Goal: Information Seeking & Learning: Find specific page/section

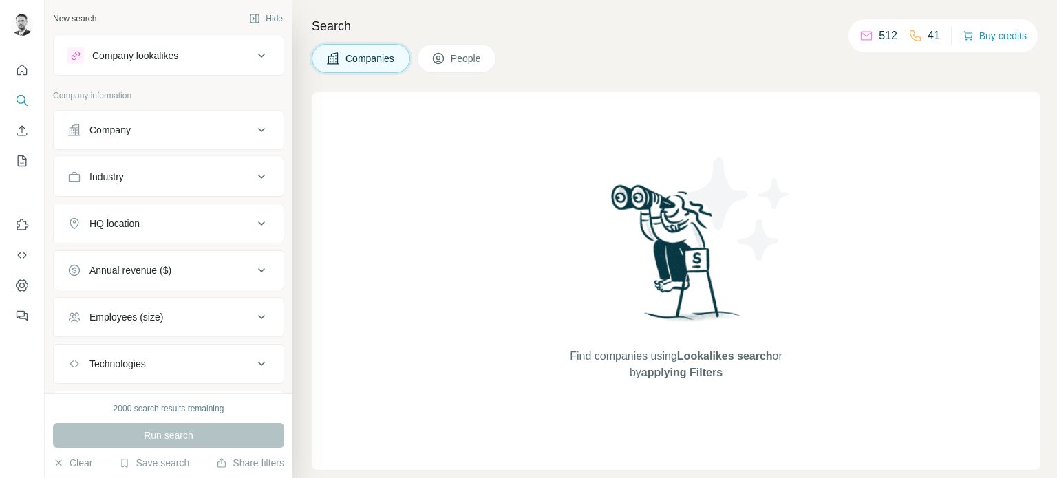
drag, startPoint x: 0, startPoint y: 0, endPoint x: 249, endPoint y: 123, distance: 278.0
click at [253, 123] on icon at bounding box center [261, 130] width 17 height 17
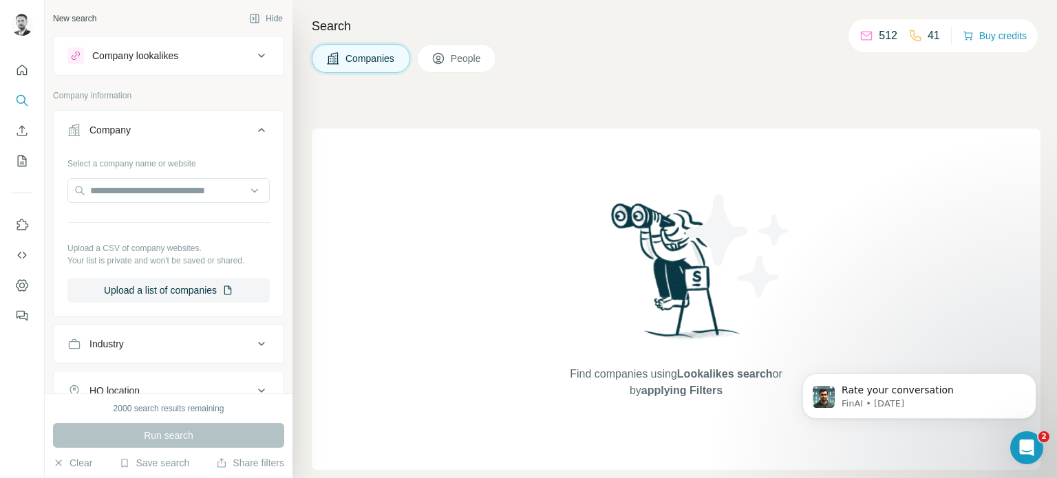
click at [256, 94] on p "Company information" at bounding box center [168, 95] width 231 height 12
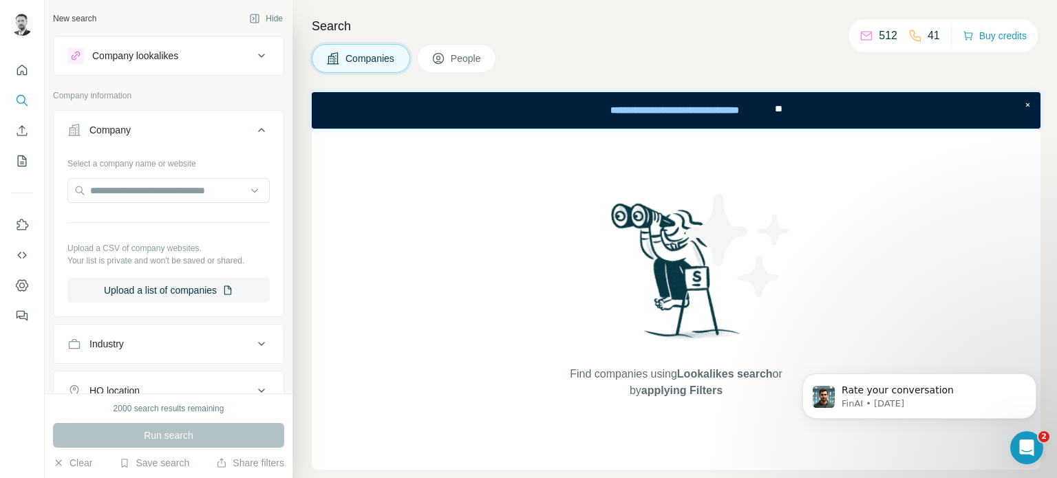
click at [257, 134] on icon at bounding box center [261, 130] width 17 height 17
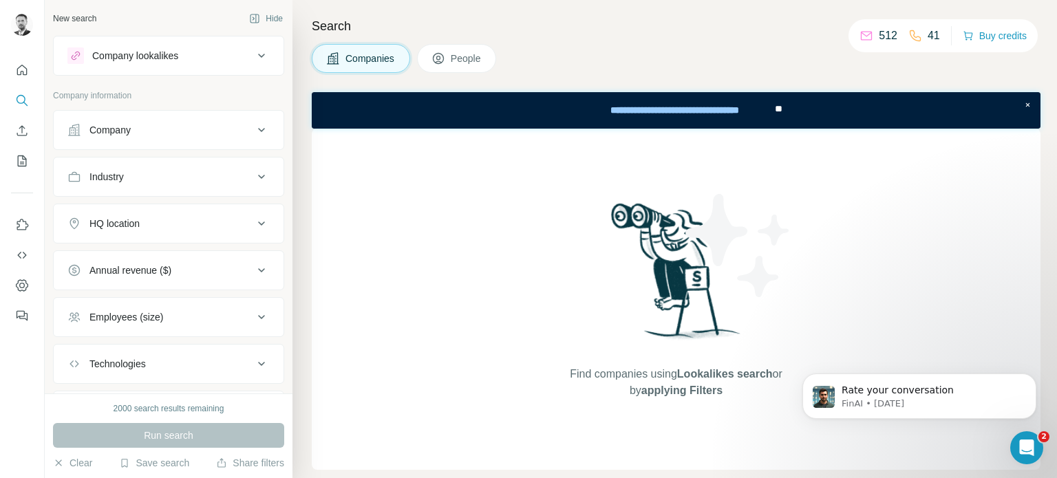
click at [230, 179] on div "Industry" at bounding box center [160, 177] width 186 height 14
click at [215, 206] on input at bounding box center [161, 211] width 170 height 15
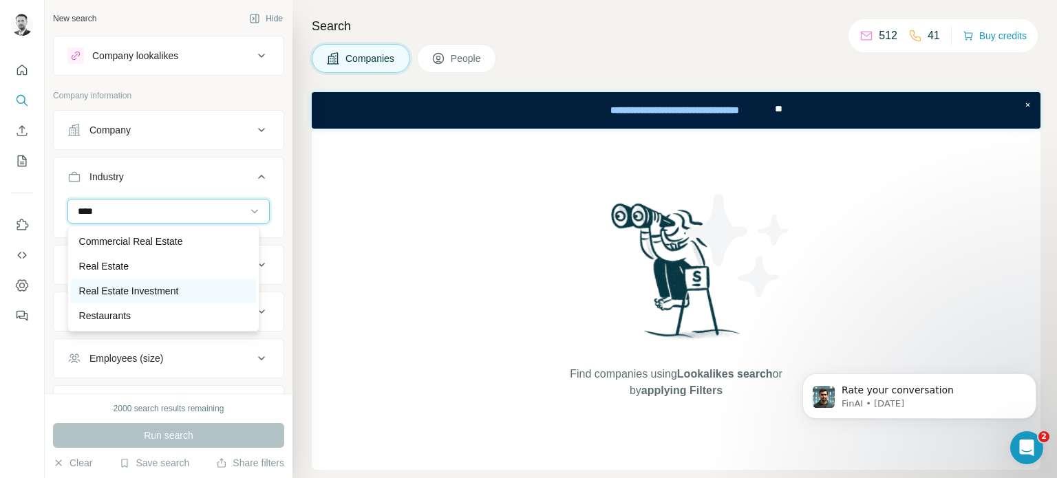
type input "****"
click at [142, 286] on p "Real Estate Investment" at bounding box center [129, 291] width 100 height 14
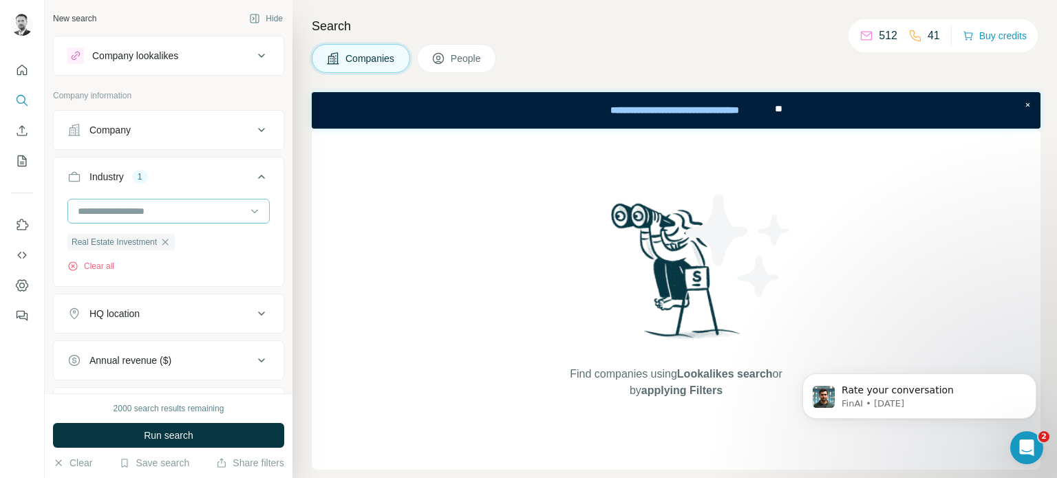
click at [154, 208] on input at bounding box center [161, 211] width 170 height 15
click at [146, 204] on input at bounding box center [161, 211] width 170 height 15
click at [145, 212] on input at bounding box center [161, 211] width 170 height 15
click at [142, 209] on input at bounding box center [161, 211] width 170 height 15
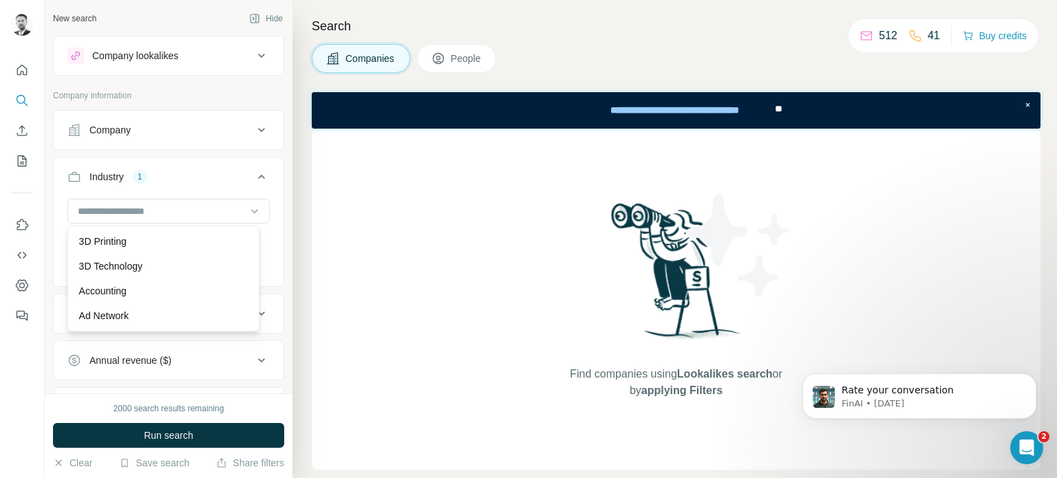
click at [165, 189] on button "Industry 1" at bounding box center [169, 179] width 230 height 39
click at [253, 177] on icon at bounding box center [261, 177] width 17 height 17
click at [145, 207] on input at bounding box center [161, 211] width 170 height 15
type input "*"
type input "****"
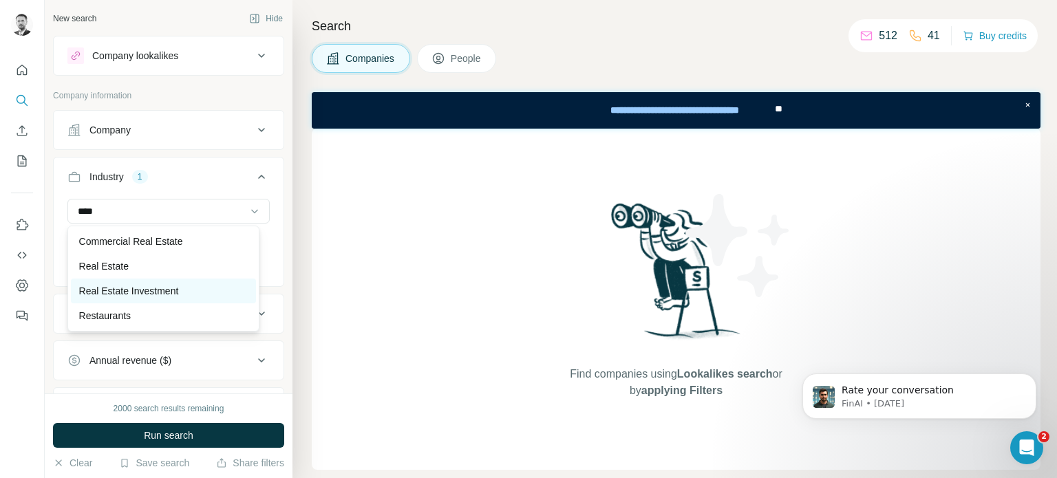
click at [145, 291] on p "Real Estate Investment" at bounding box center [129, 291] width 100 height 14
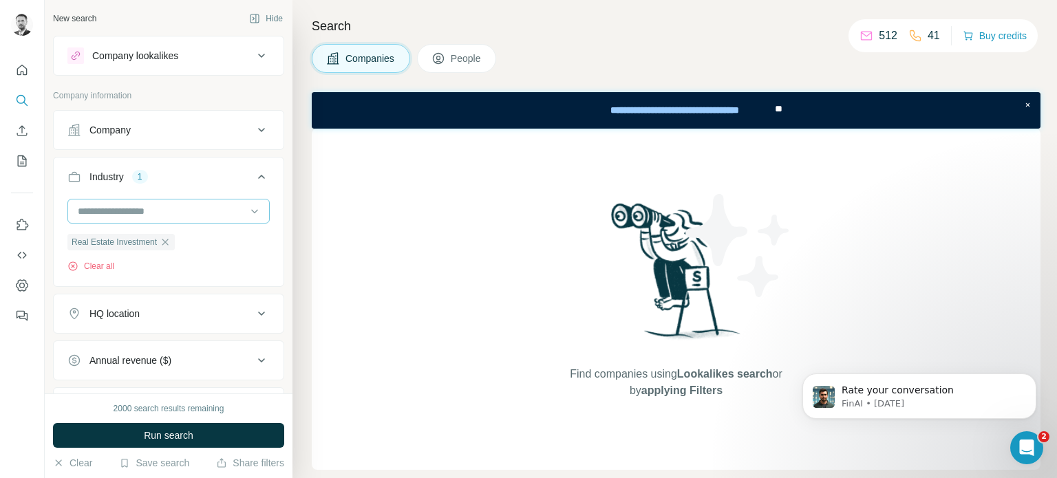
click at [167, 215] on input at bounding box center [161, 211] width 170 height 15
click at [164, 211] on input at bounding box center [161, 211] width 170 height 15
click at [58, 213] on div "Real Estate Investment Clear all" at bounding box center [169, 241] width 230 height 85
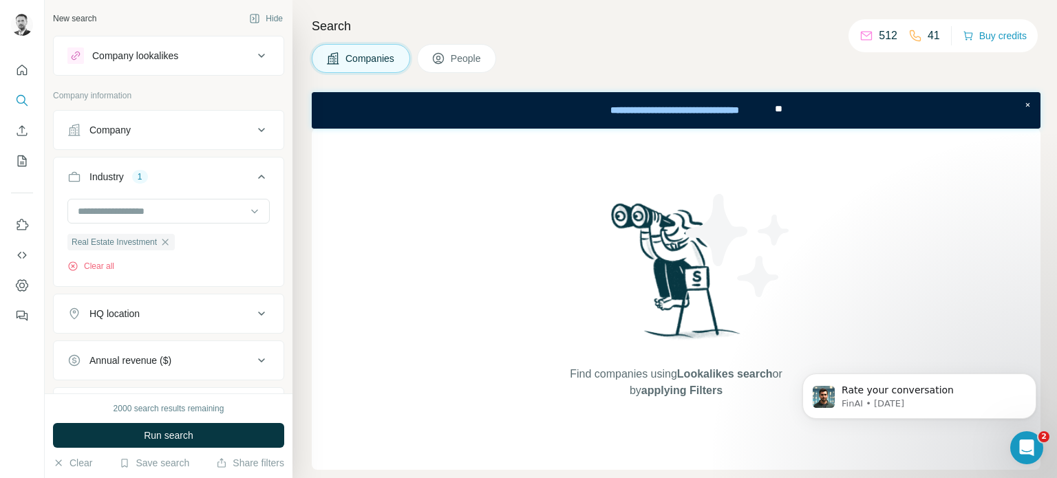
click at [253, 178] on icon at bounding box center [261, 177] width 17 height 17
click at [223, 174] on div "Industry 1" at bounding box center [160, 177] width 186 height 14
click at [156, 207] on input at bounding box center [161, 211] width 170 height 15
click at [156, 209] on input at bounding box center [161, 211] width 170 height 15
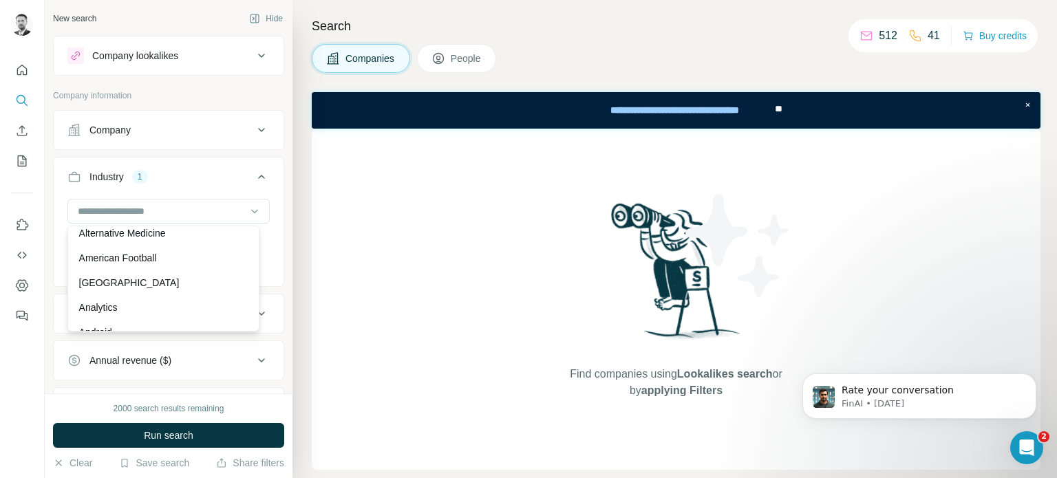
scroll to position [413, 0]
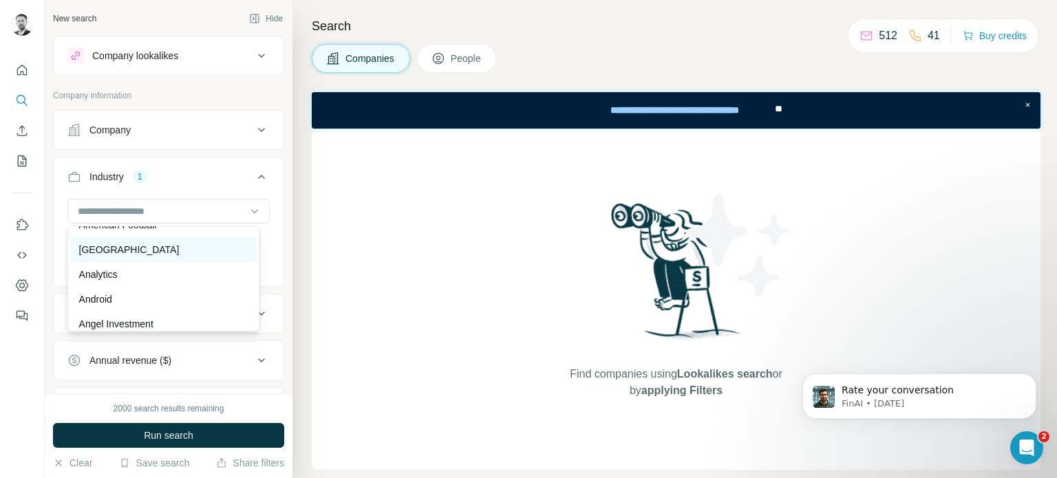
click at [160, 250] on p "[GEOGRAPHIC_DATA]" at bounding box center [129, 250] width 101 height 14
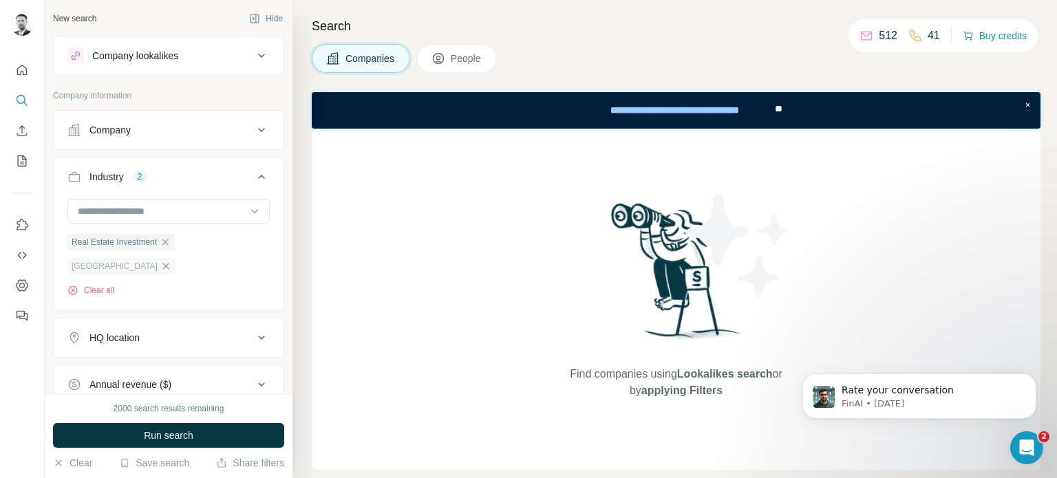
click at [169, 266] on icon "button" at bounding box center [166, 266] width 6 height 6
click at [168, 204] on input at bounding box center [161, 211] width 170 height 15
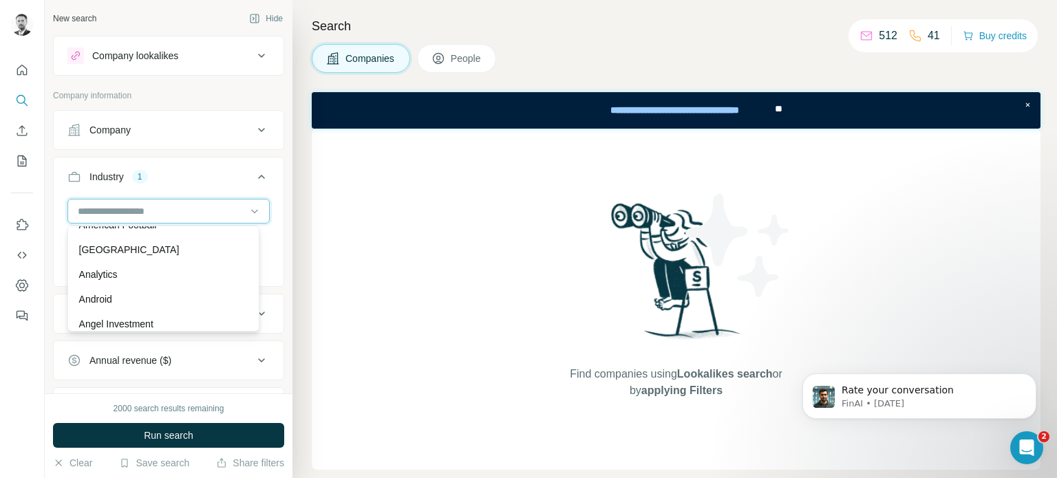
type input "*"
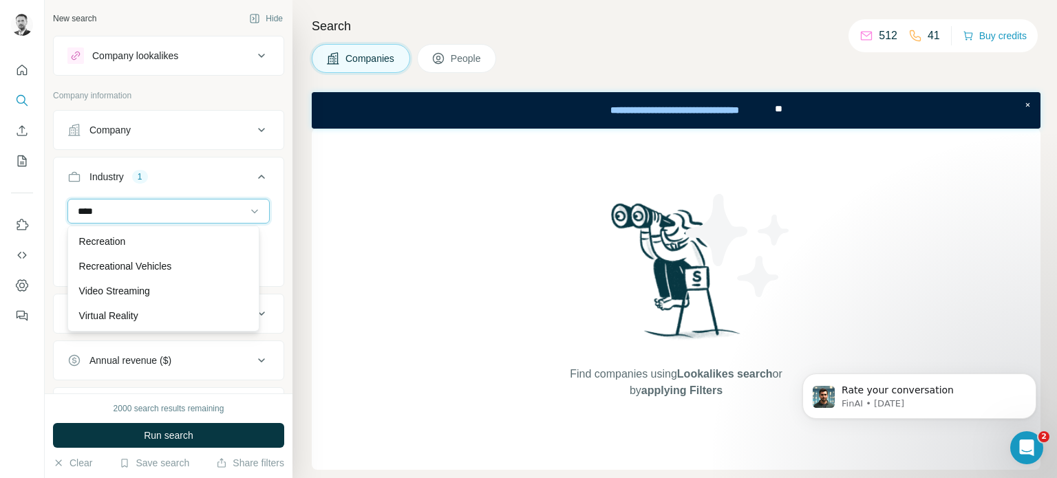
scroll to position [50, 0]
type input "****"
click at [168, 233] on div "Real Estate" at bounding box center [163, 241] width 185 height 25
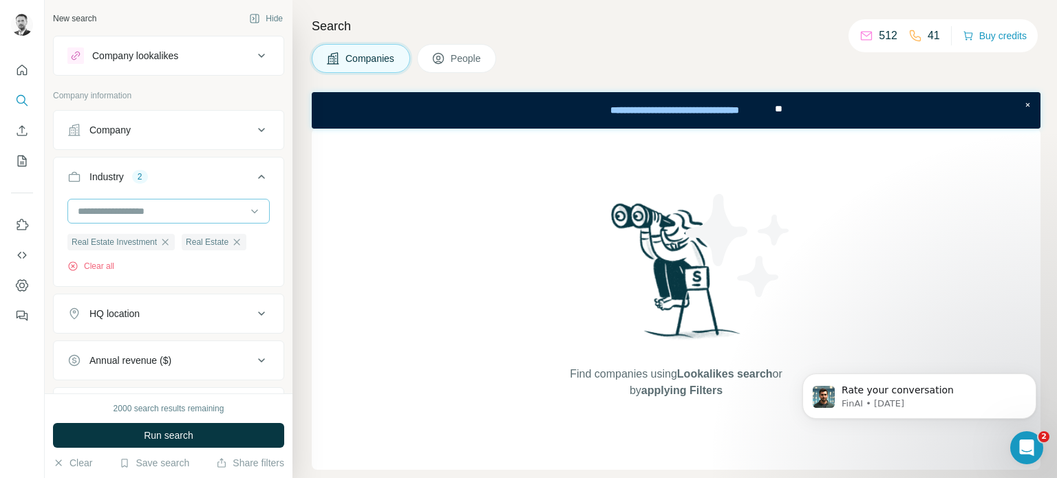
click at [165, 213] on input at bounding box center [161, 211] width 170 height 15
click at [162, 213] on input at bounding box center [161, 211] width 170 height 15
click at [160, 210] on input at bounding box center [161, 211] width 170 height 15
click at [153, 240] on div "Accounting" at bounding box center [163, 242] width 169 height 14
click at [124, 269] on icon "button" at bounding box center [120, 266] width 11 height 11
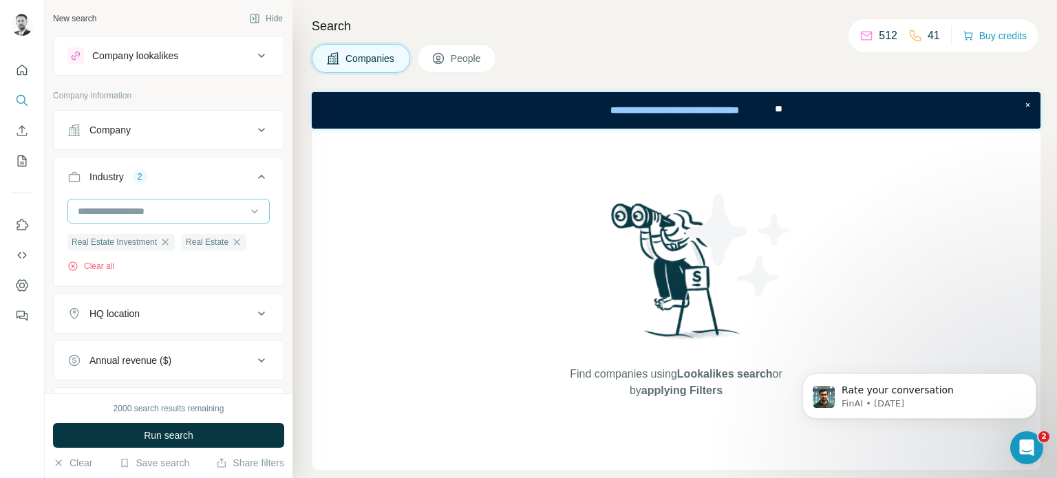
click at [116, 215] on input at bounding box center [161, 211] width 170 height 15
type input "*"
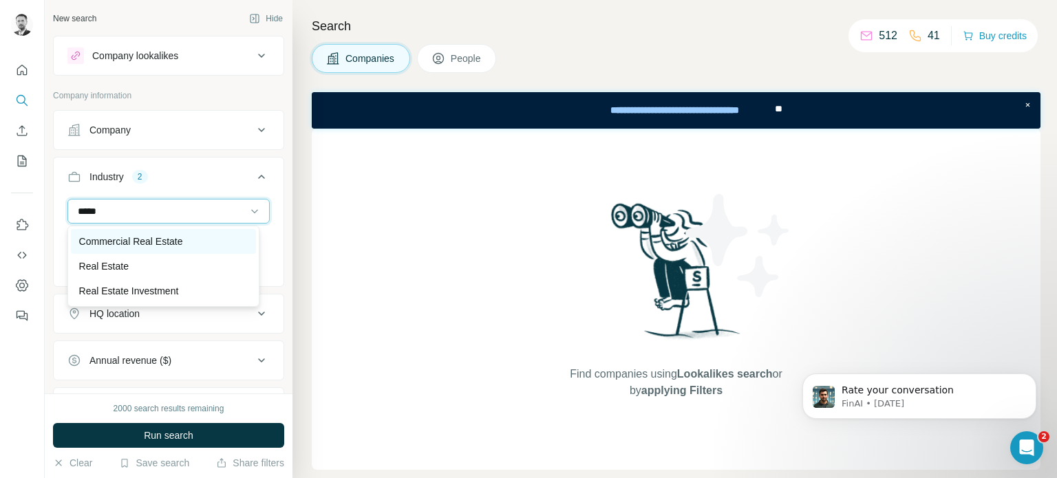
type input "*****"
click at [120, 240] on p "Commercial Real Estate" at bounding box center [131, 242] width 104 height 14
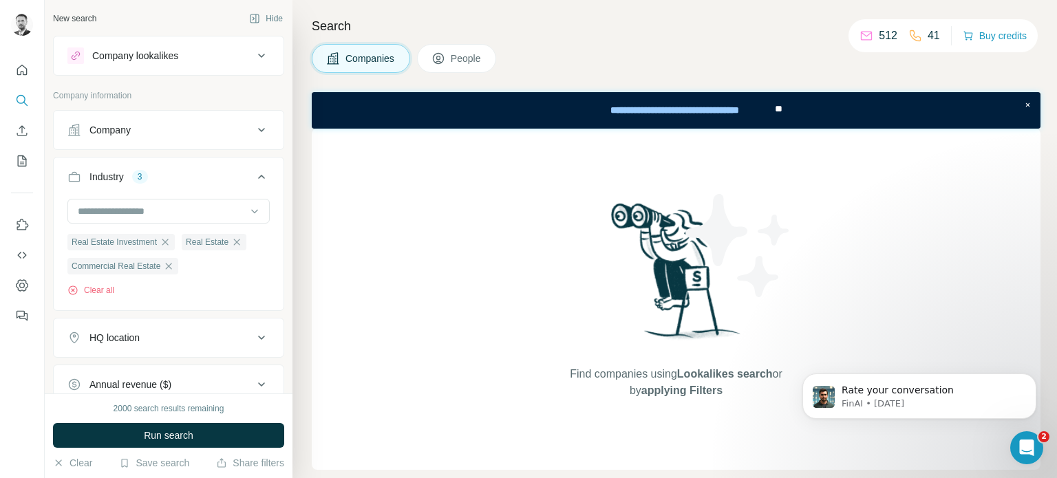
click at [60, 209] on div "Real Estate Investment Real Estate Commercial Real Estate Clear all" at bounding box center [169, 253] width 230 height 109
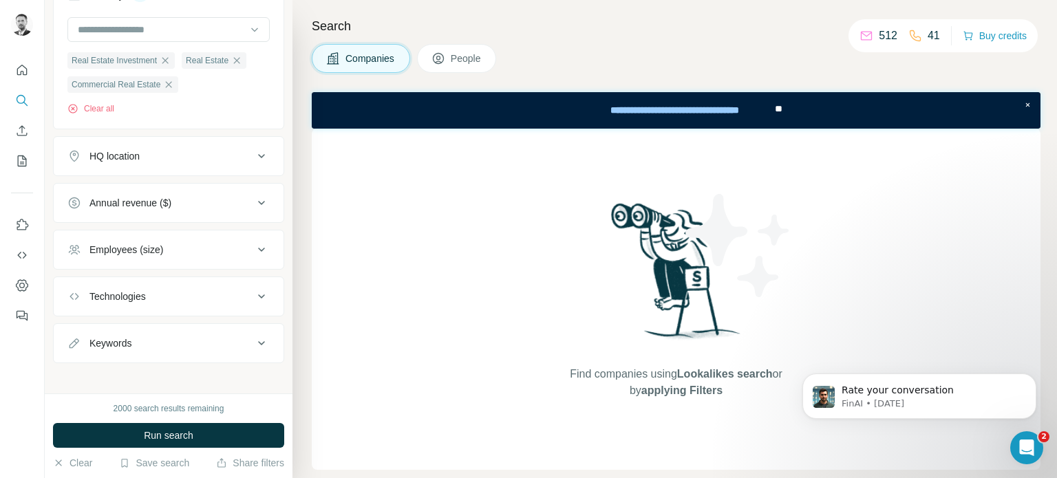
scroll to position [188, 0]
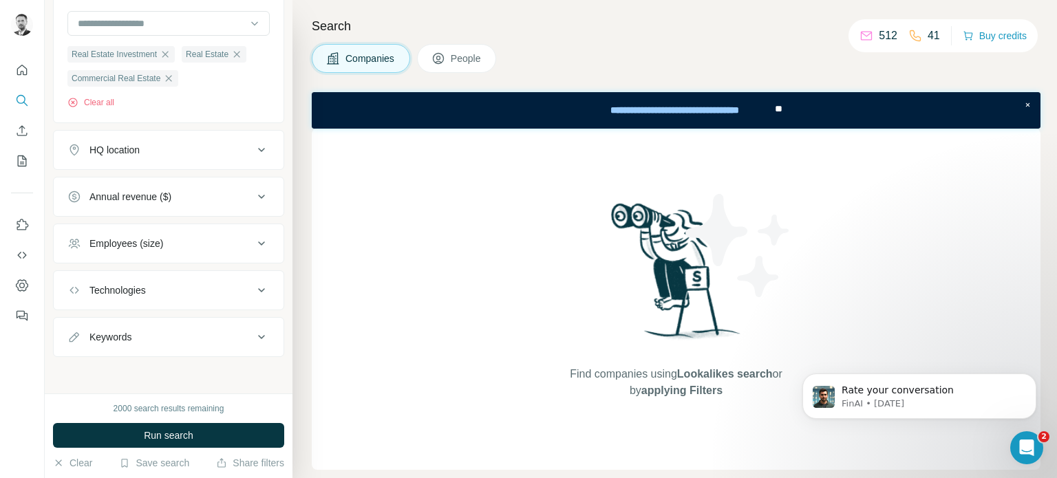
click at [253, 240] on icon at bounding box center [261, 243] width 17 height 17
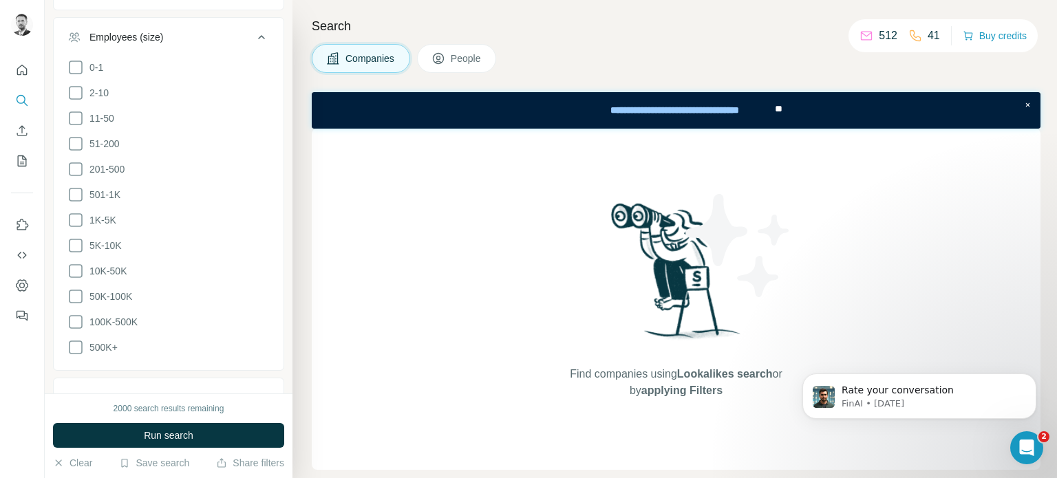
scroll to position [257, 0]
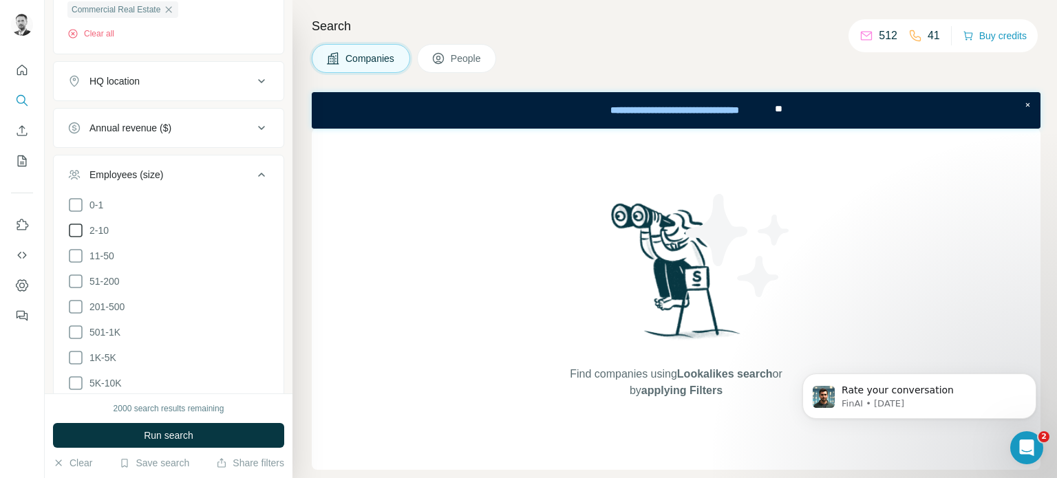
click at [74, 233] on icon at bounding box center [75, 230] width 17 height 17
click at [72, 228] on icon at bounding box center [76, 231] width 14 height 14
click at [78, 254] on icon at bounding box center [75, 256] width 17 height 17
click at [78, 280] on icon at bounding box center [75, 281] width 17 height 17
click at [74, 302] on icon at bounding box center [75, 307] width 17 height 17
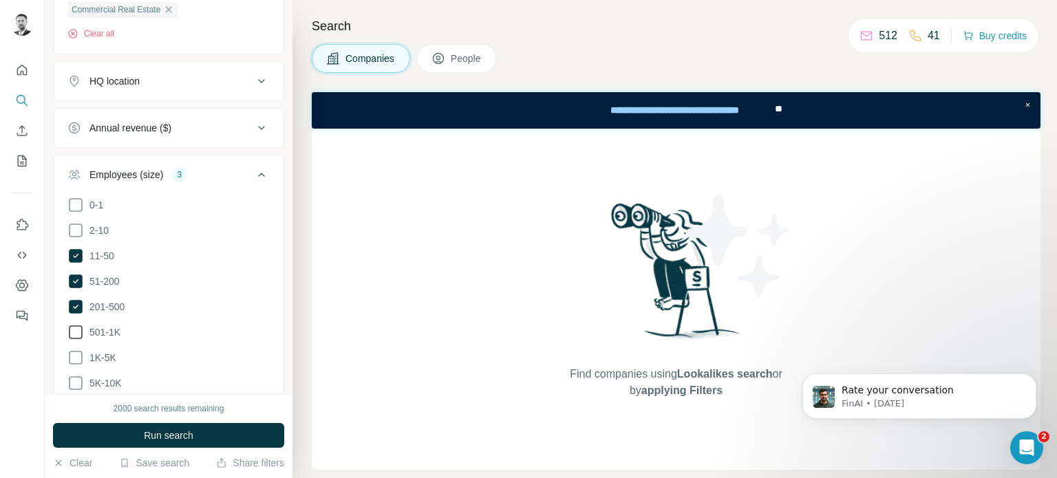
click at [77, 330] on icon at bounding box center [75, 332] width 17 height 17
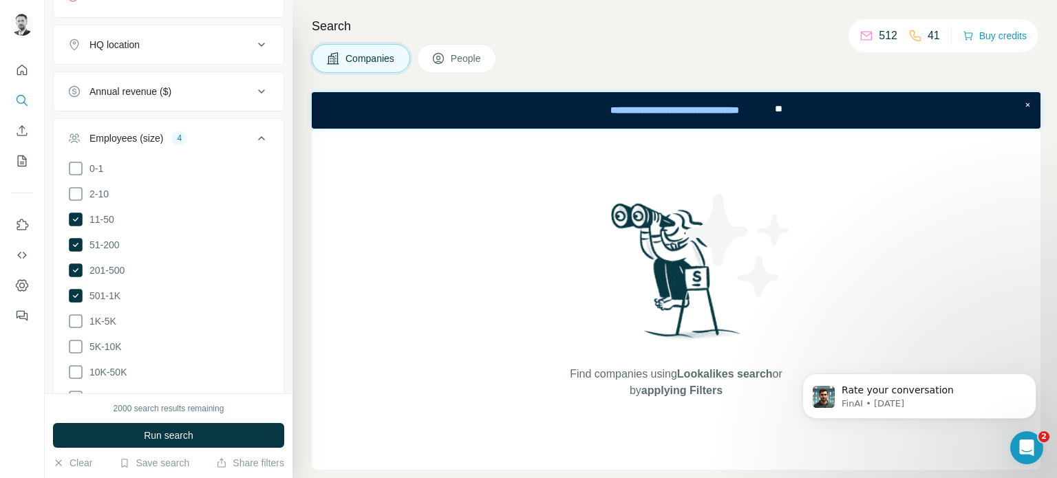
scroll to position [326, 0]
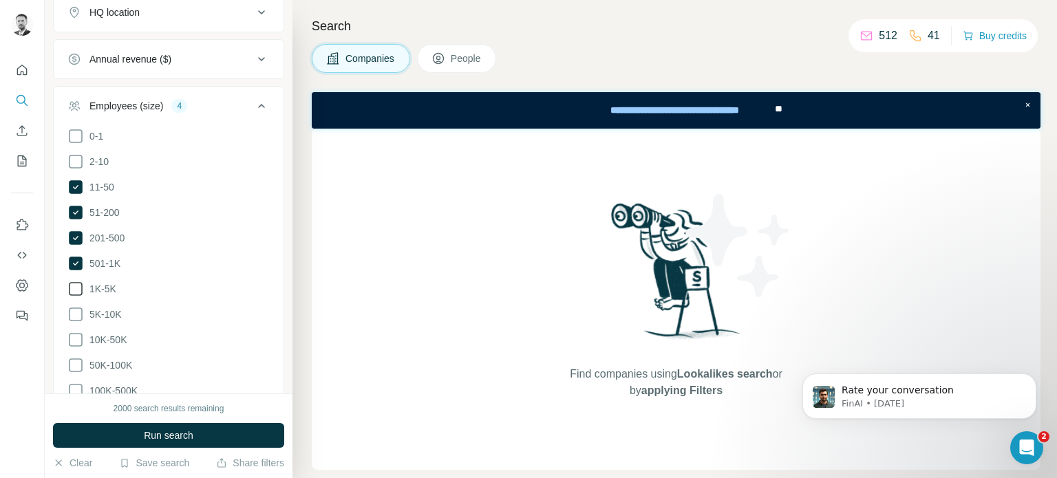
click at [77, 288] on icon at bounding box center [75, 289] width 17 height 17
click at [80, 313] on icon at bounding box center [75, 314] width 17 height 17
click at [78, 333] on icon at bounding box center [75, 340] width 17 height 17
click at [74, 360] on icon at bounding box center [75, 365] width 17 height 17
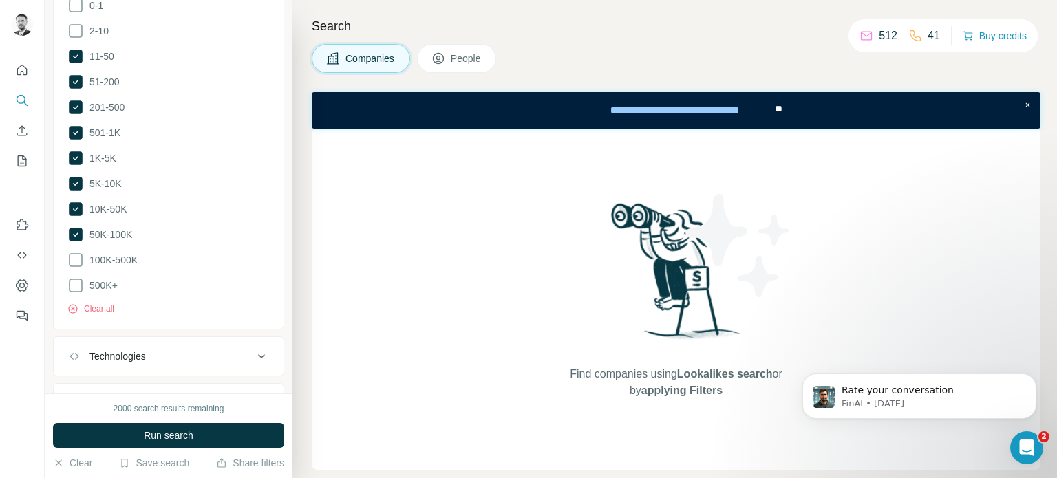
scroll to position [463, 0]
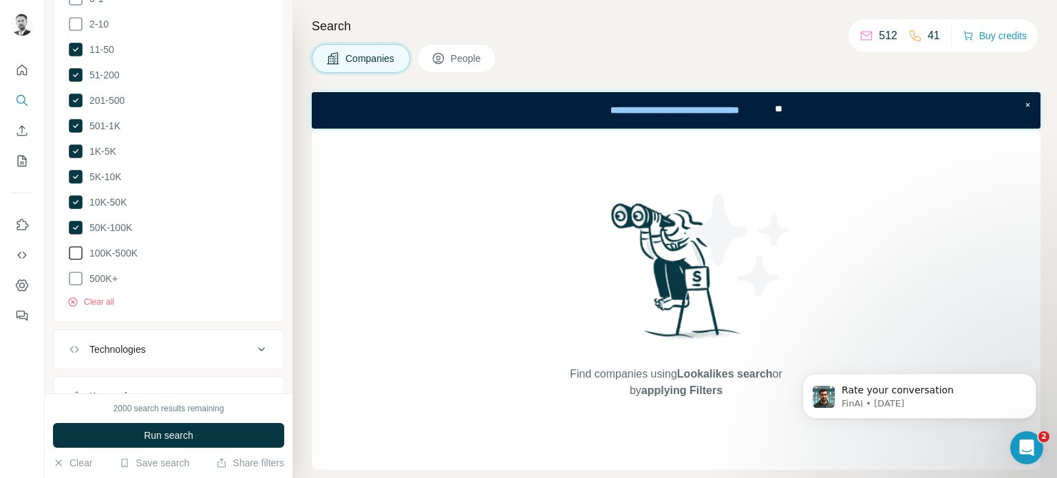
click at [72, 246] on icon at bounding box center [76, 253] width 14 height 14
click at [72, 272] on icon at bounding box center [75, 279] width 17 height 17
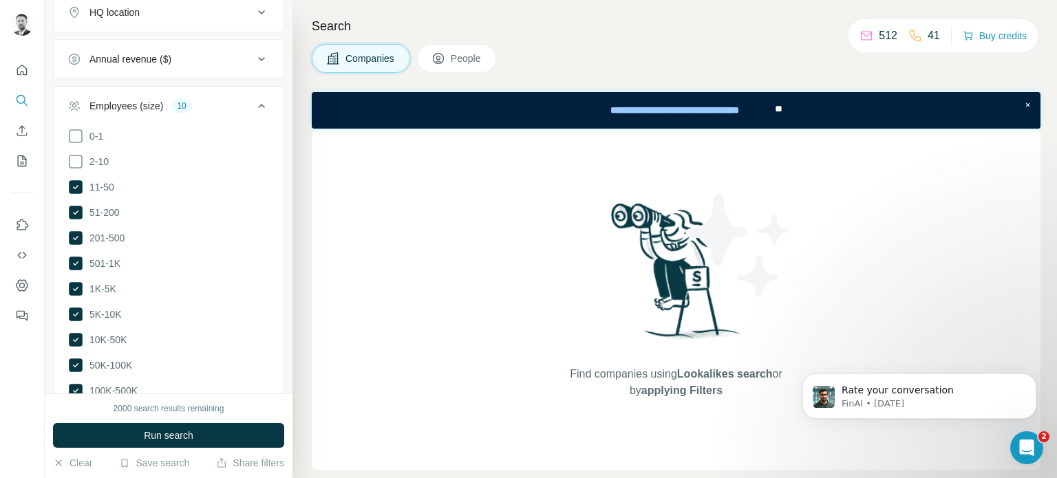
scroll to position [119, 0]
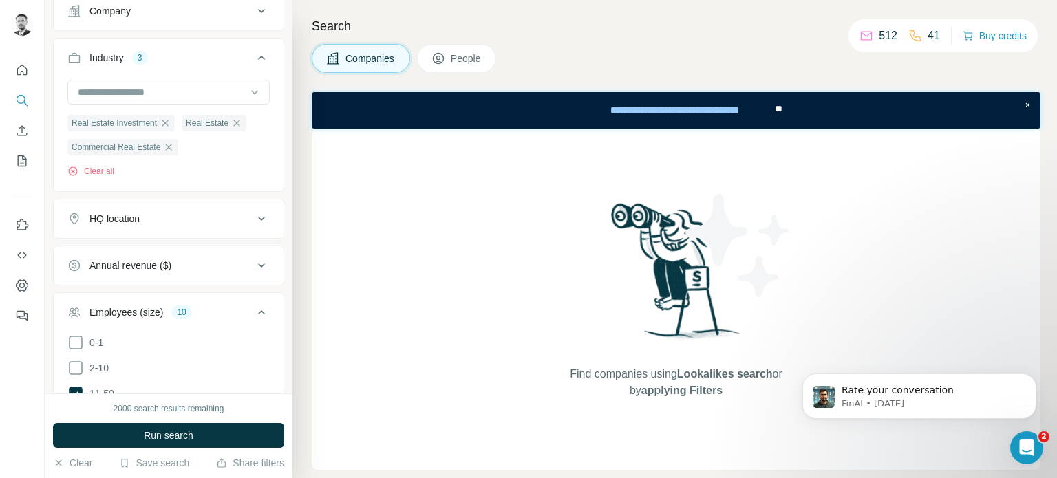
click at [277, 177] on div "New search Hide Company lookalikes Company information Company Industry 3 Real …" at bounding box center [169, 197] width 248 height 394
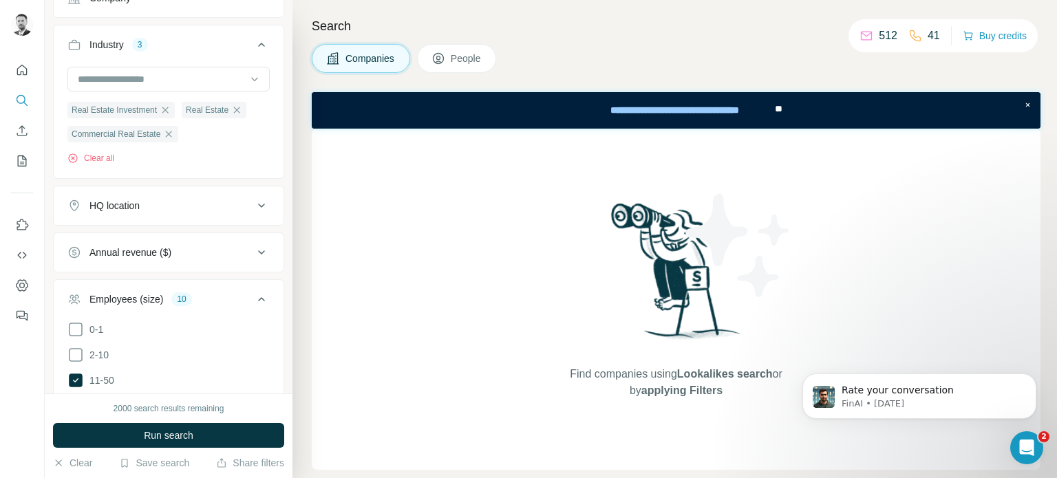
scroll to position [138, 0]
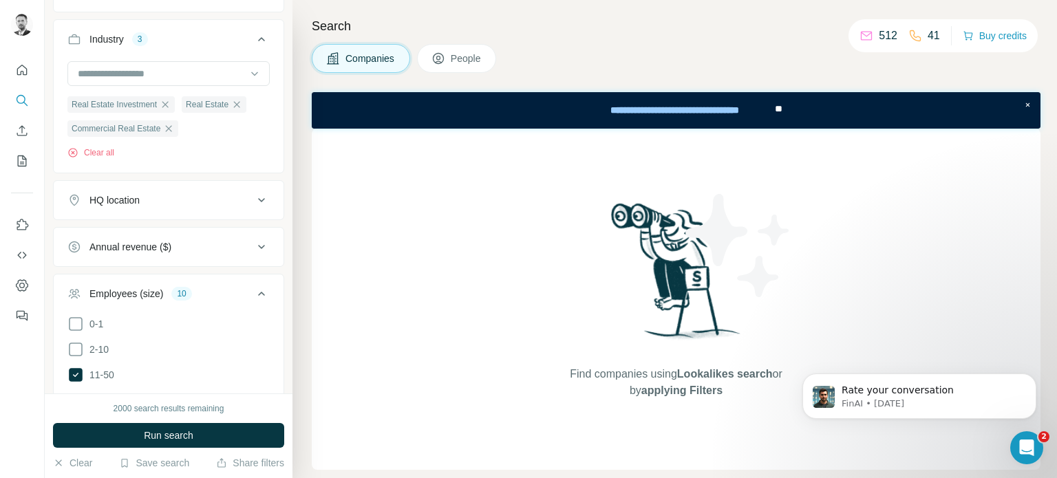
click at [223, 193] on div "HQ location" at bounding box center [160, 200] width 186 height 14
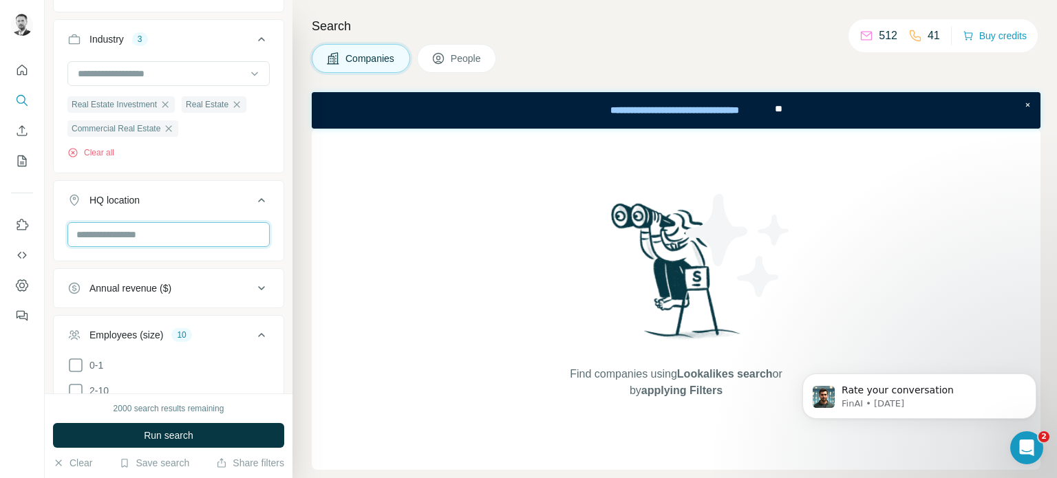
click at [178, 233] on input "text" at bounding box center [168, 234] width 202 height 25
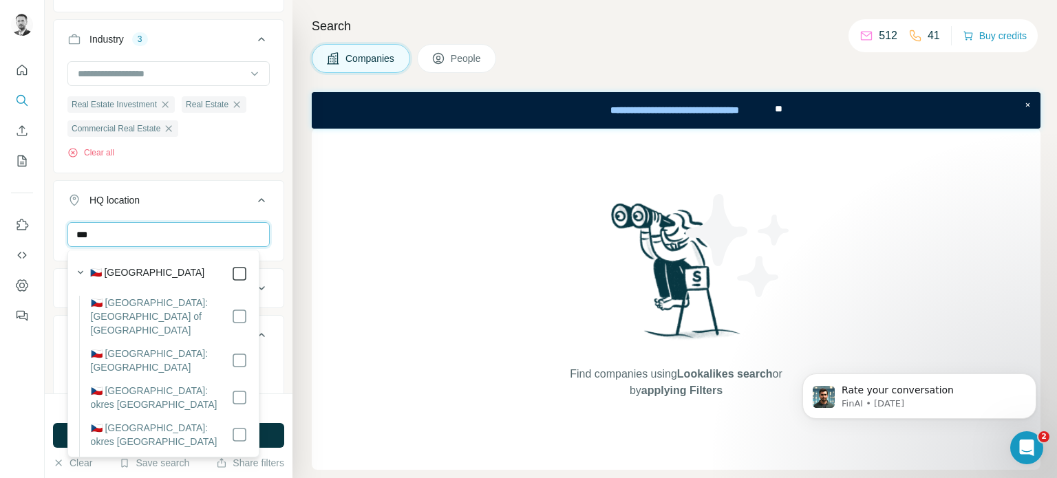
type input "***"
click at [255, 169] on div "Real Estate Investment Real Estate Commercial Real Estate Clear all" at bounding box center [169, 115] width 230 height 109
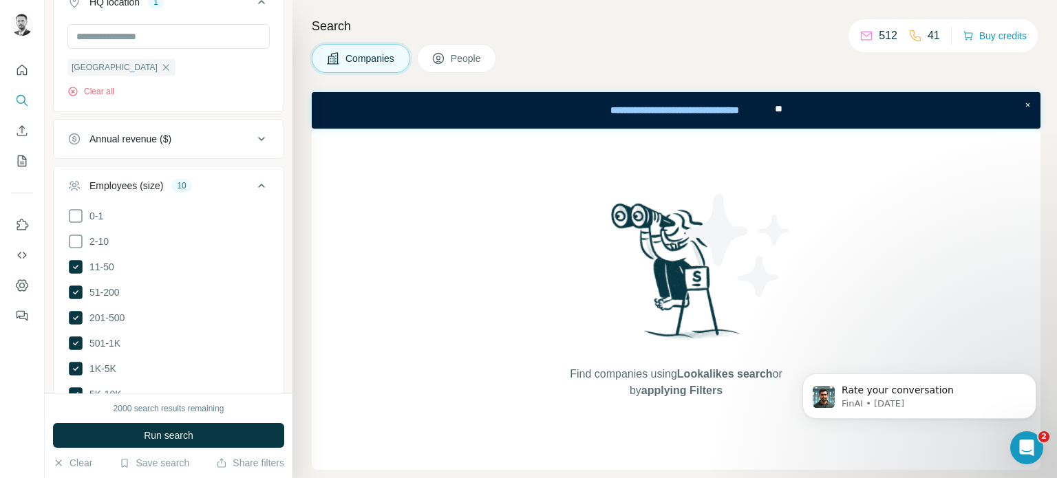
click at [256, 184] on icon at bounding box center [261, 186] width 17 height 17
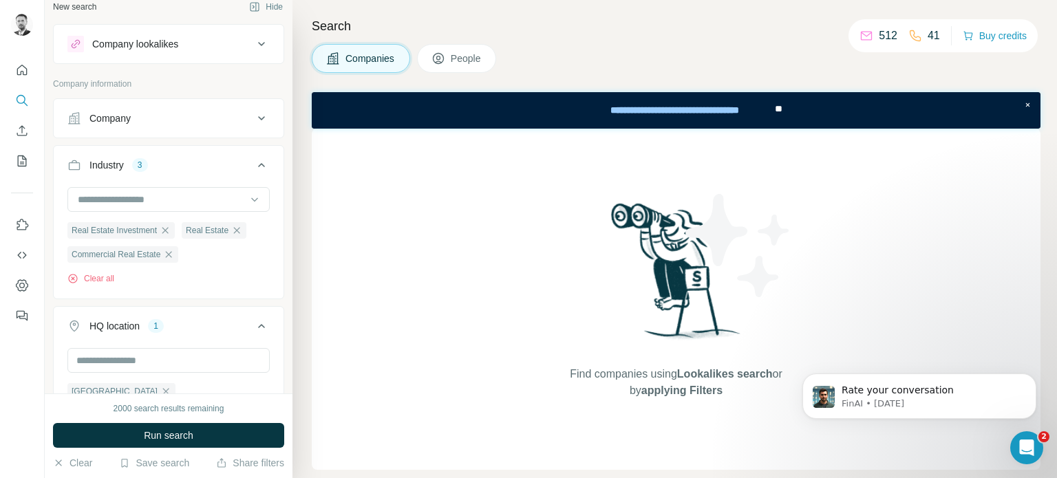
scroll to position [3, 0]
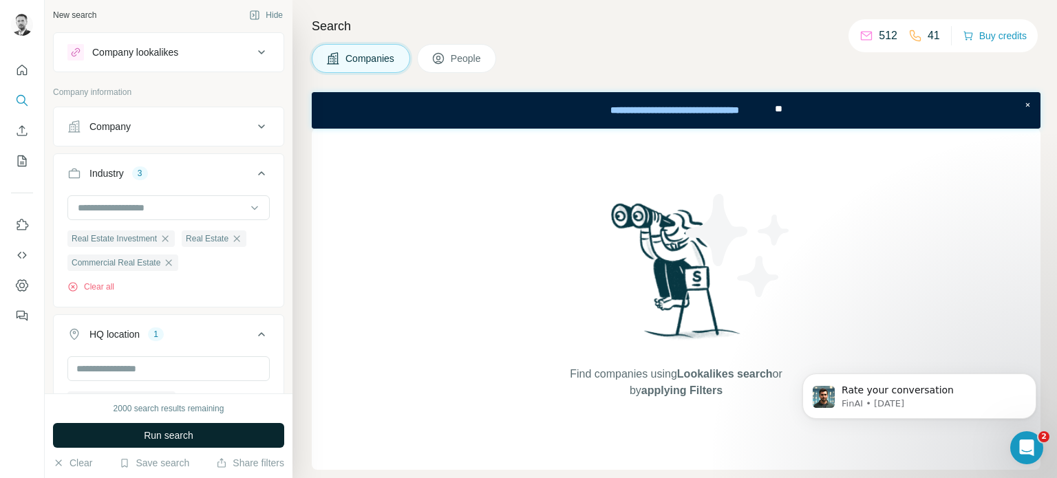
click at [169, 439] on span "Run search" at bounding box center [169, 436] width 50 height 14
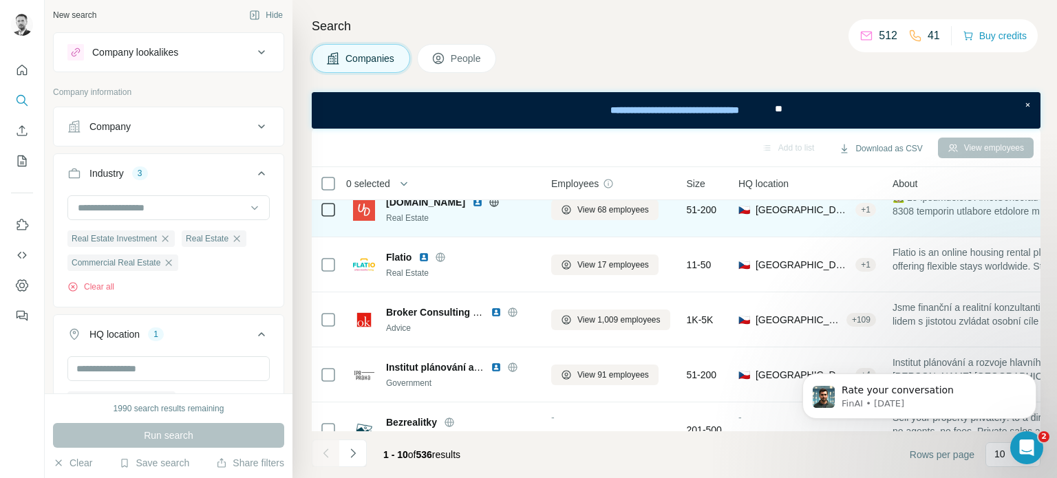
scroll to position [0, 0]
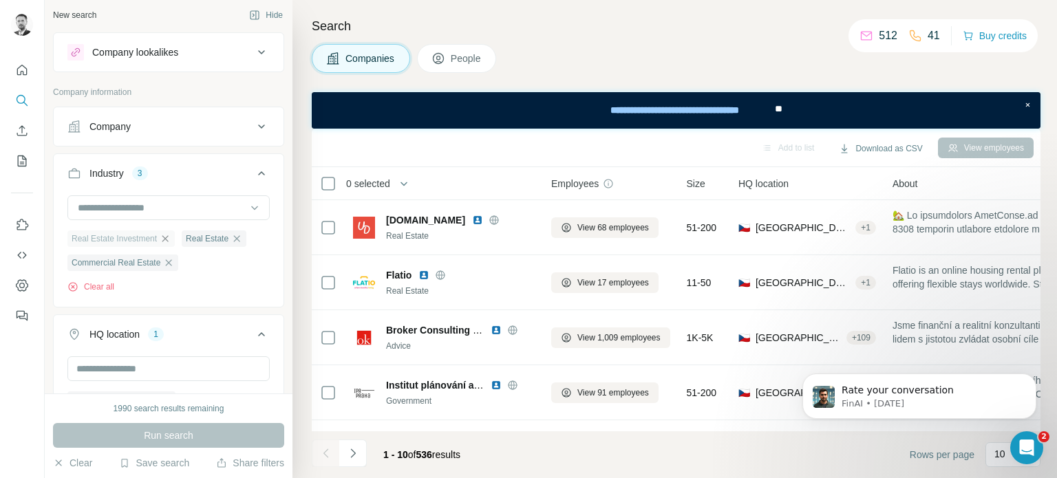
click at [167, 238] on icon "button" at bounding box center [165, 238] width 11 height 11
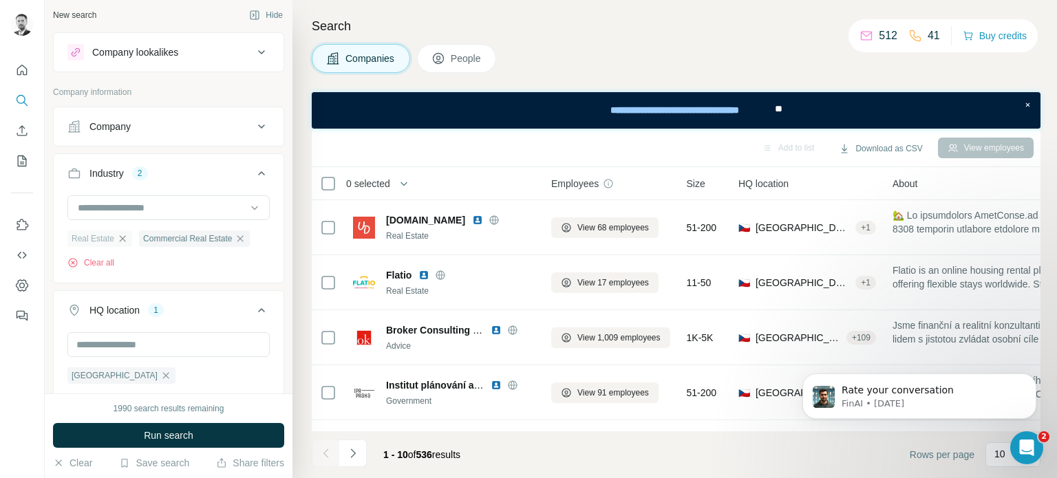
click at [129, 238] on div "Real Estate" at bounding box center [99, 239] width 65 height 17
click at [123, 239] on icon "button" at bounding box center [122, 238] width 11 height 11
click at [171, 239] on icon "button" at bounding box center [168, 238] width 11 height 11
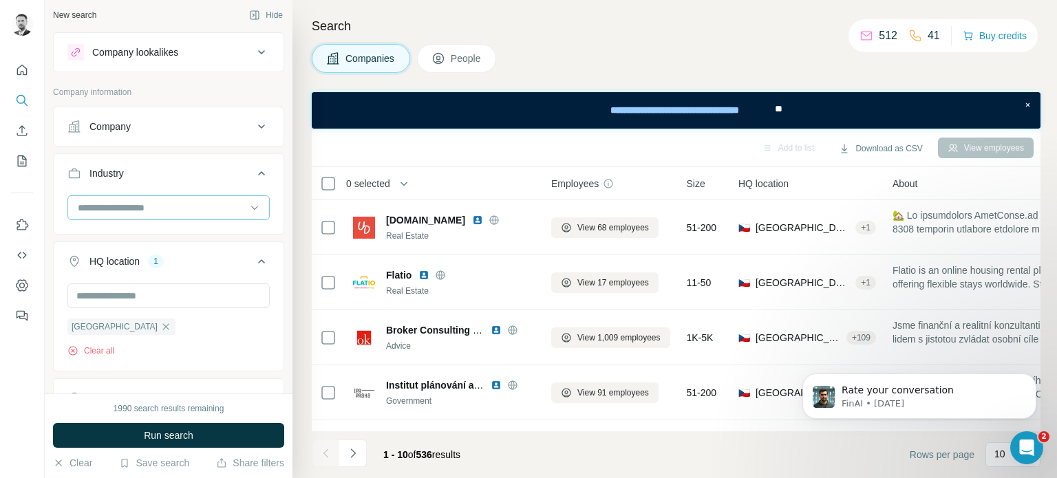
click at [152, 211] on input at bounding box center [161, 207] width 170 height 15
click at [146, 206] on input at bounding box center [161, 207] width 170 height 15
click at [59, 197] on div at bounding box center [169, 214] width 230 height 36
click at [95, 209] on input at bounding box center [161, 207] width 170 height 15
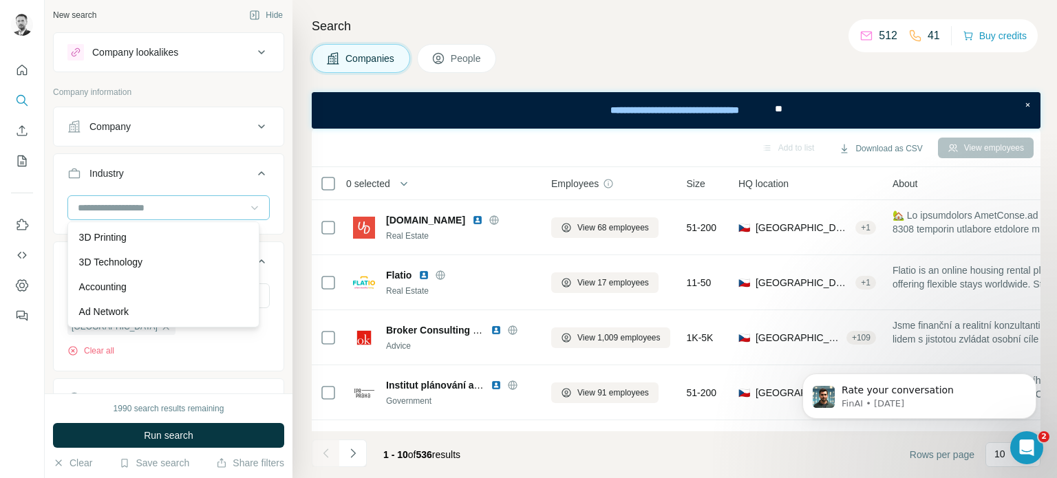
click at [248, 208] on icon at bounding box center [255, 208] width 14 height 14
click at [179, 206] on input at bounding box center [161, 207] width 170 height 15
drag, startPoint x: 150, startPoint y: 238, endPoint x: 149, endPoint y: 222, distance: 15.2
click at [149, 238] on div "3D Printing" at bounding box center [163, 238] width 169 height 14
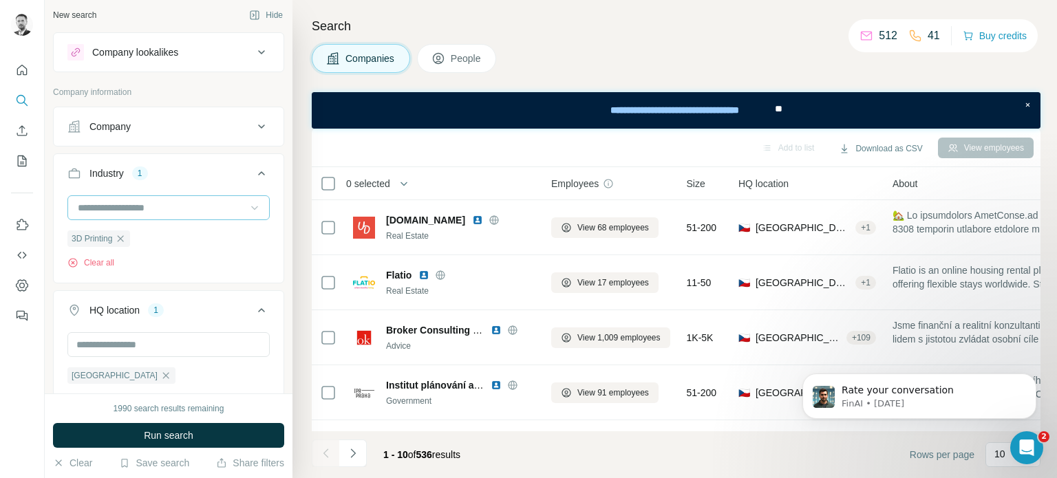
click at [147, 207] on input at bounding box center [161, 207] width 170 height 15
type input "*"
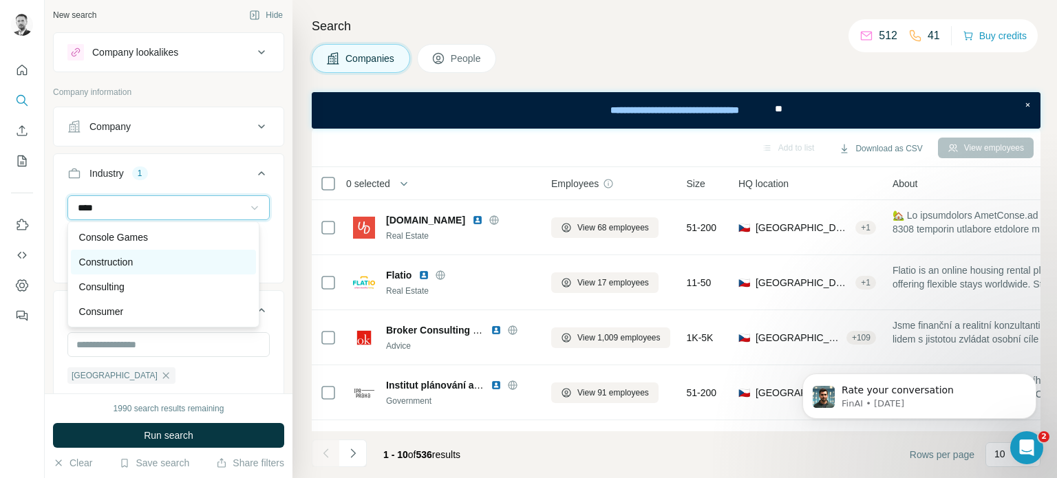
type input "****"
click at [140, 262] on div "Construction" at bounding box center [163, 262] width 169 height 14
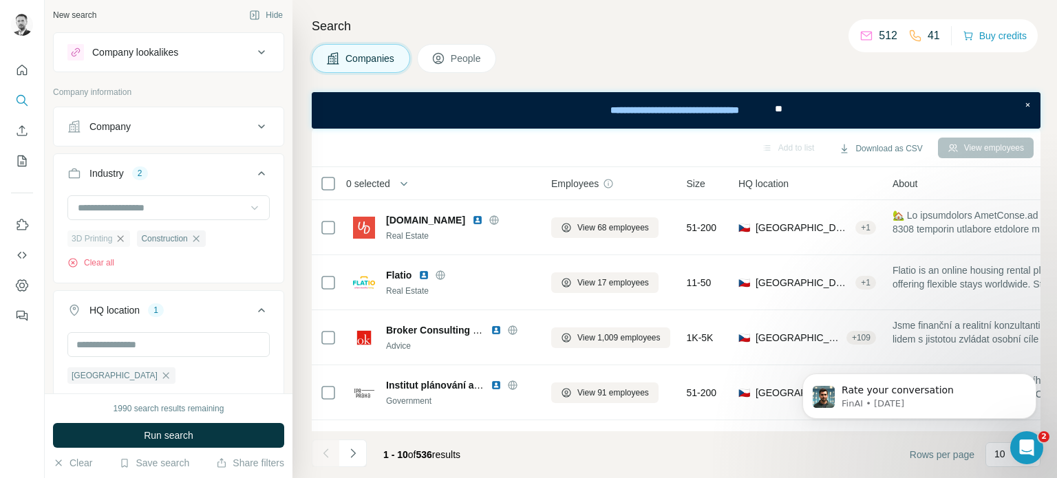
click at [123, 238] on icon "button" at bounding box center [121, 238] width 6 height 6
click at [61, 203] on div "Construction Clear all" at bounding box center [169, 238] width 230 height 85
click at [192, 432] on span "Run search" at bounding box center [169, 436] width 50 height 14
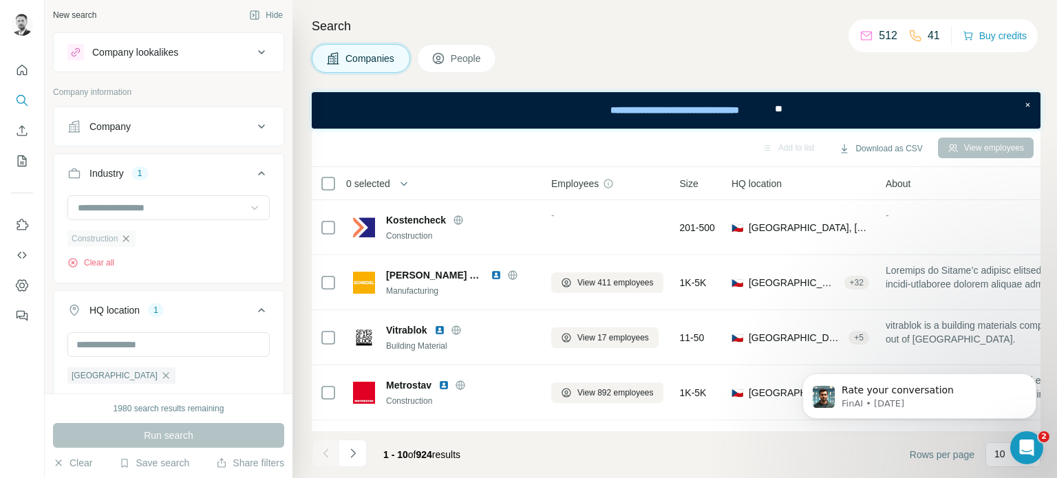
click at [129, 233] on icon "button" at bounding box center [125, 238] width 11 height 11
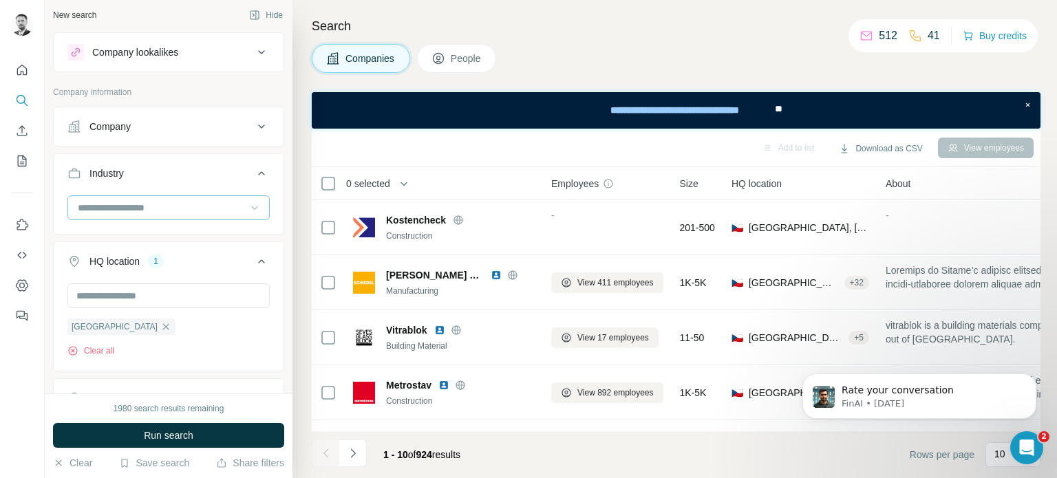
click at [129, 206] on input at bounding box center [161, 207] width 170 height 15
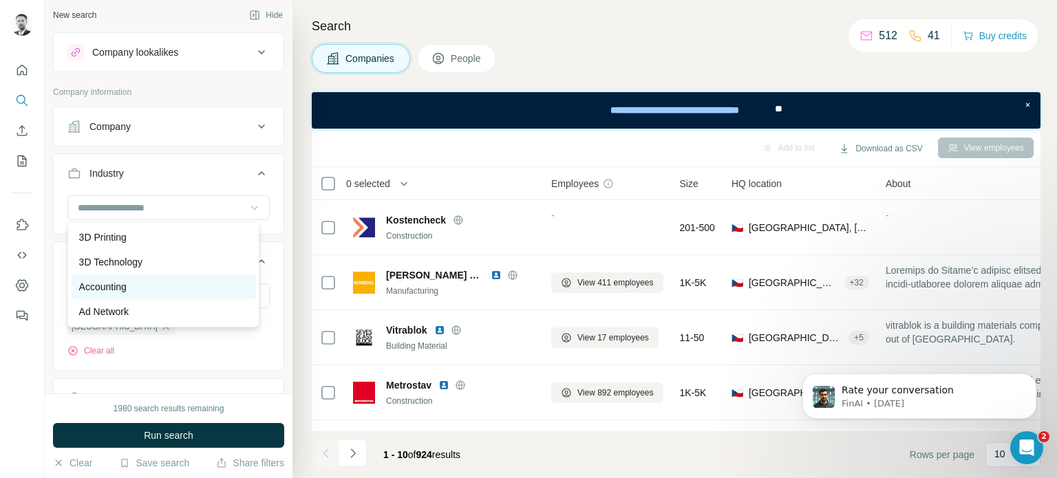
click at [116, 283] on p "Accounting" at bounding box center [103, 287] width 48 height 14
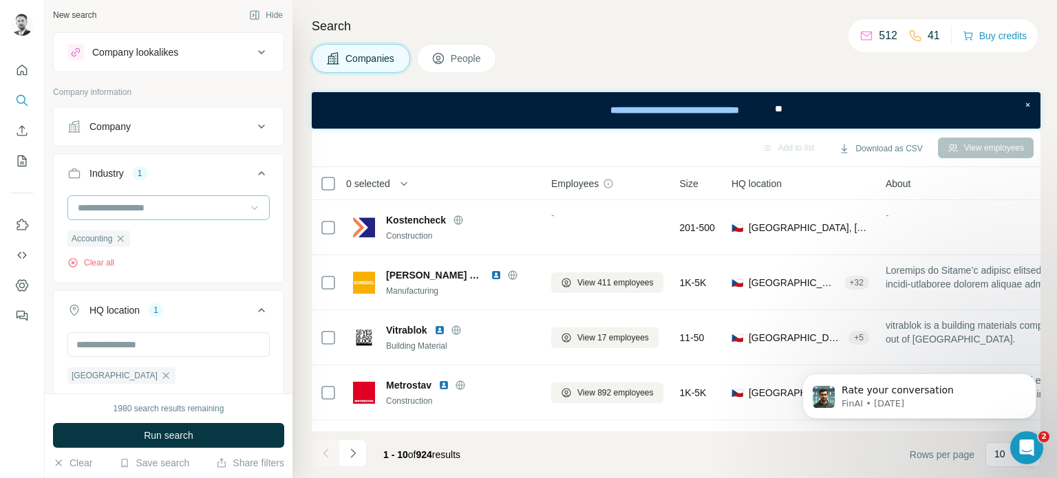
click at [121, 207] on input at bounding box center [161, 207] width 170 height 15
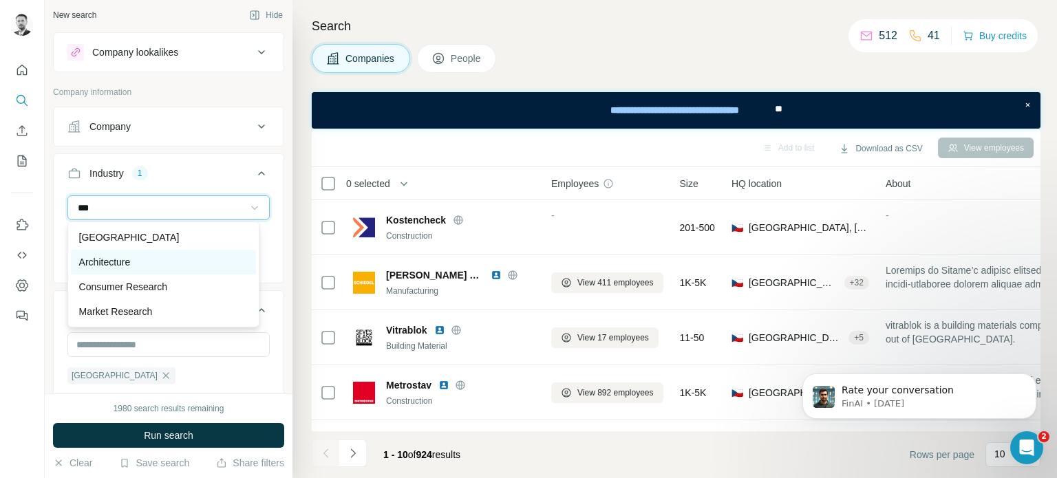
type input "***"
click at [116, 265] on p "Architecture" at bounding box center [105, 262] width 52 height 14
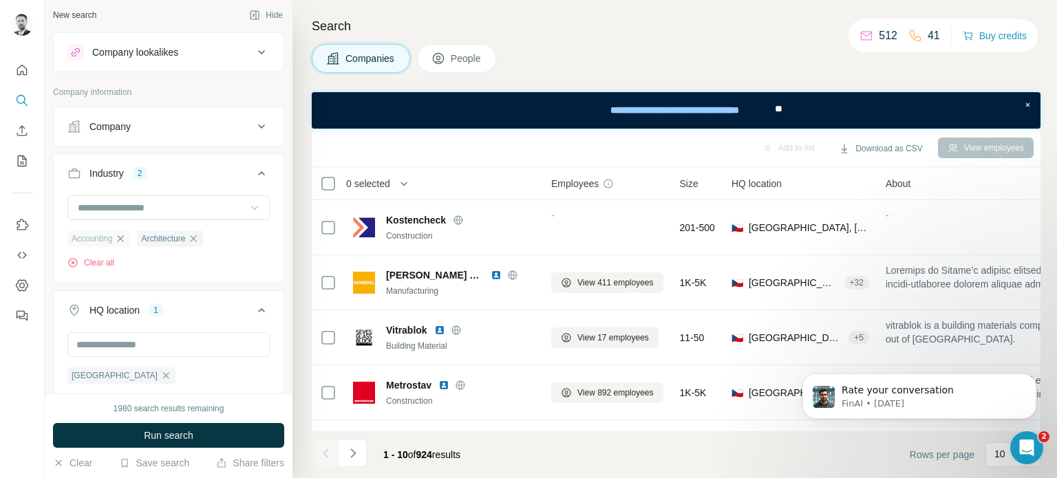
click at [125, 238] on icon "button" at bounding box center [120, 238] width 11 height 11
click at [118, 212] on input at bounding box center [161, 207] width 170 height 15
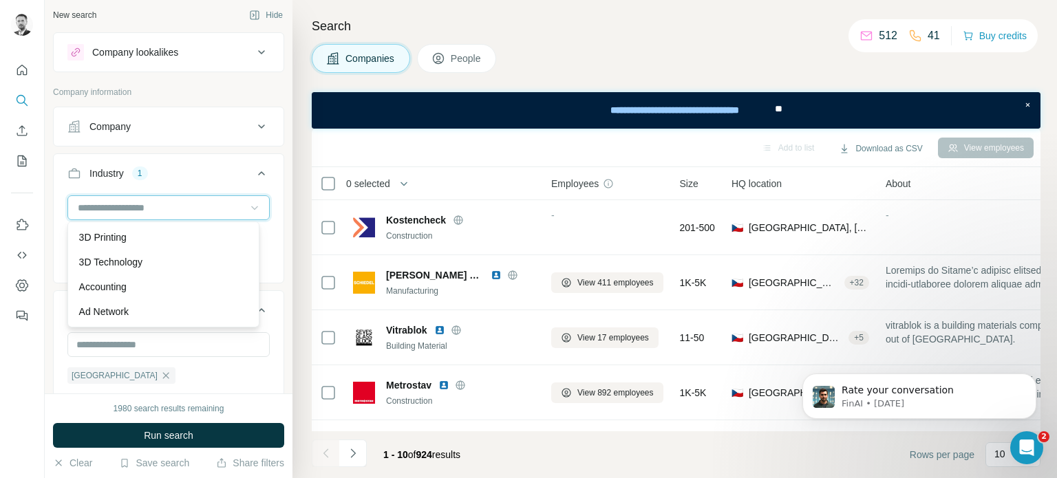
click at [112, 207] on input at bounding box center [161, 207] width 170 height 15
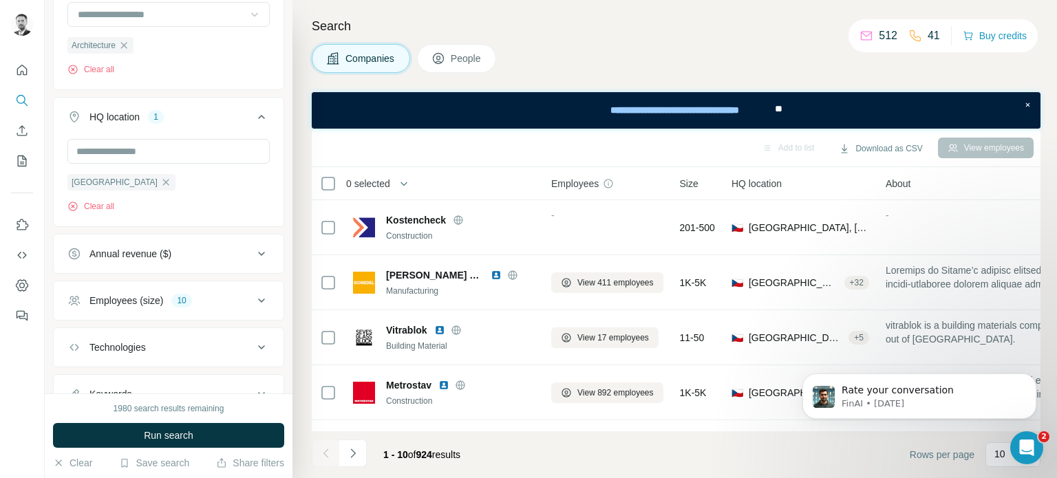
scroll to position [210, 0]
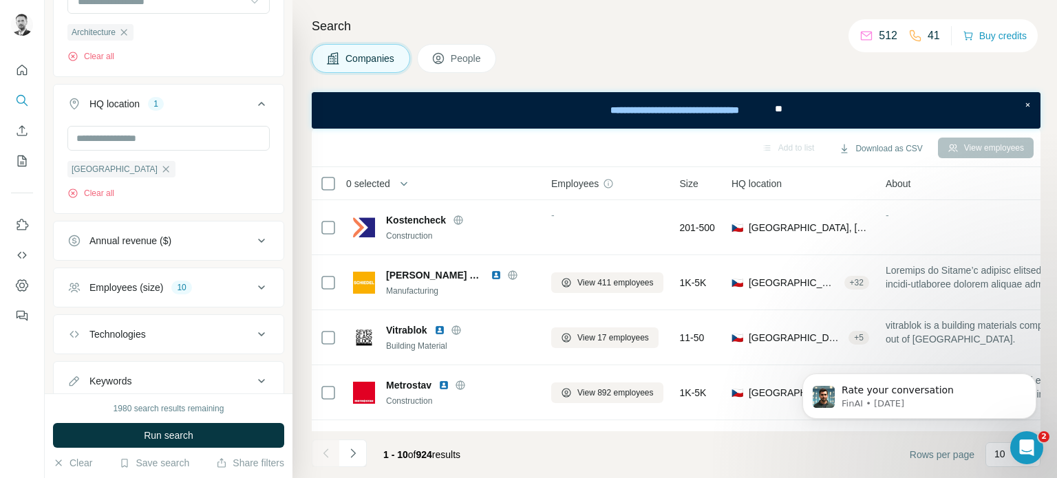
click at [255, 286] on icon at bounding box center [261, 287] width 17 height 17
click at [78, 340] on icon at bounding box center [75, 343] width 17 height 17
drag, startPoint x: 151, startPoint y: 434, endPoint x: 178, endPoint y: 386, distance: 55.8
click at [151, 434] on span "Run search" at bounding box center [169, 436] width 50 height 14
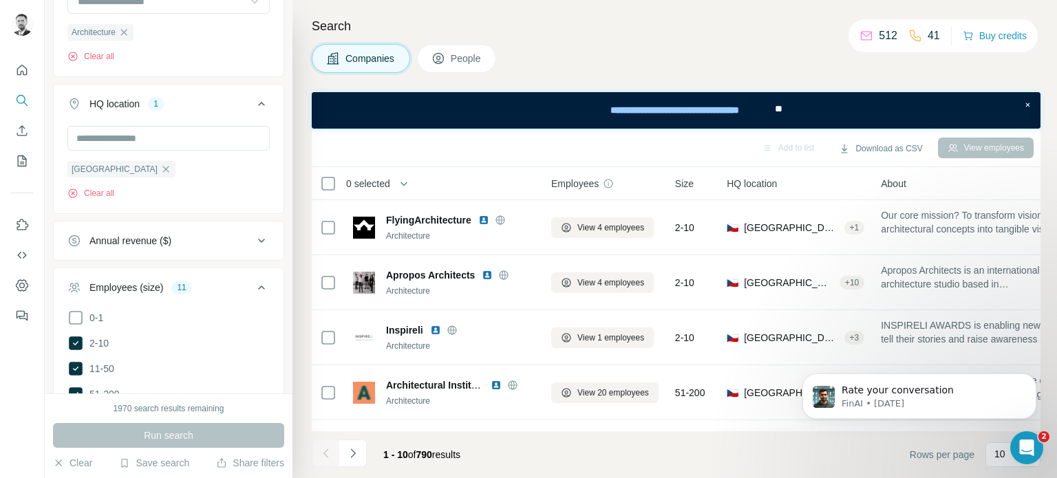
click at [562, 29] on h4 "Search" at bounding box center [676, 26] width 729 height 19
click at [157, 137] on input "text" at bounding box center [168, 138] width 202 height 25
click at [242, 66] on div "Architecture Clear all" at bounding box center [169, 31] width 230 height 85
click at [97, 144] on input "text" at bounding box center [168, 138] width 202 height 25
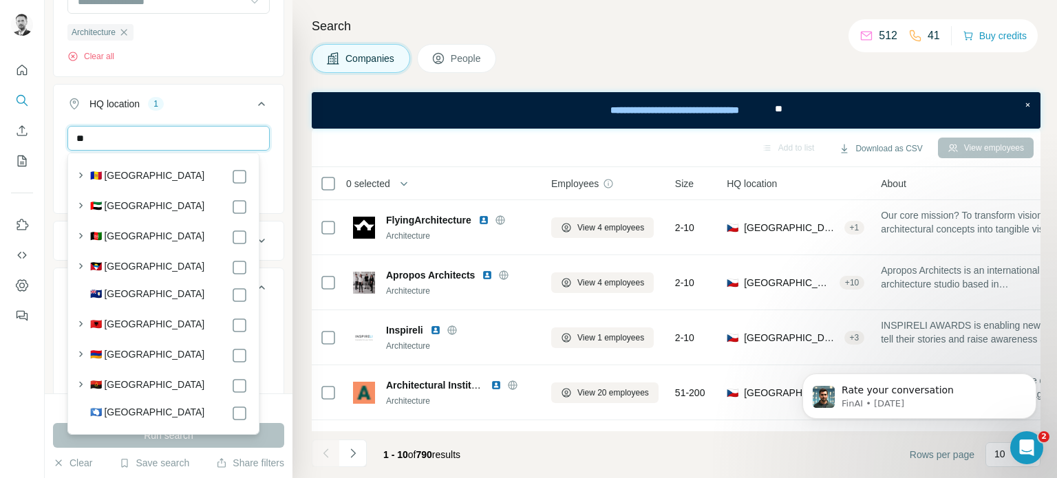
type input "*"
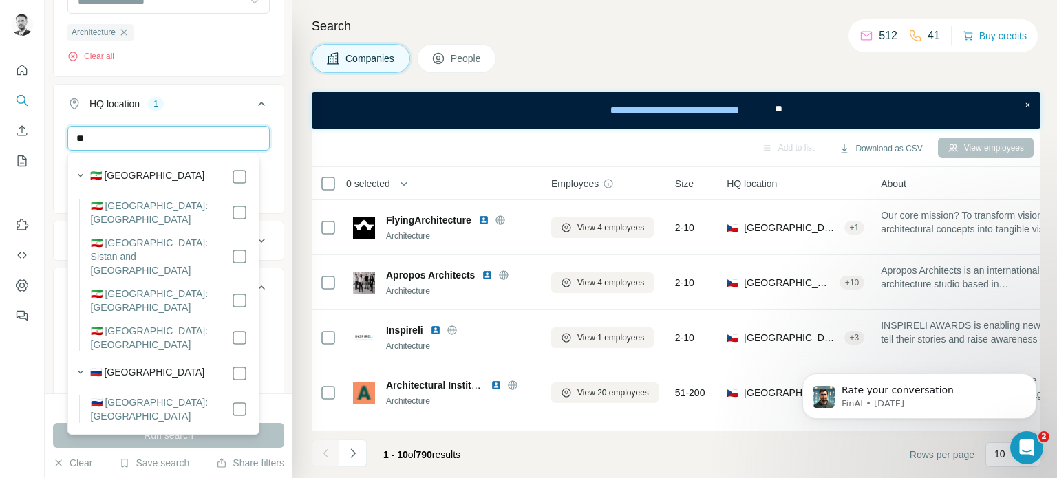
type input "*"
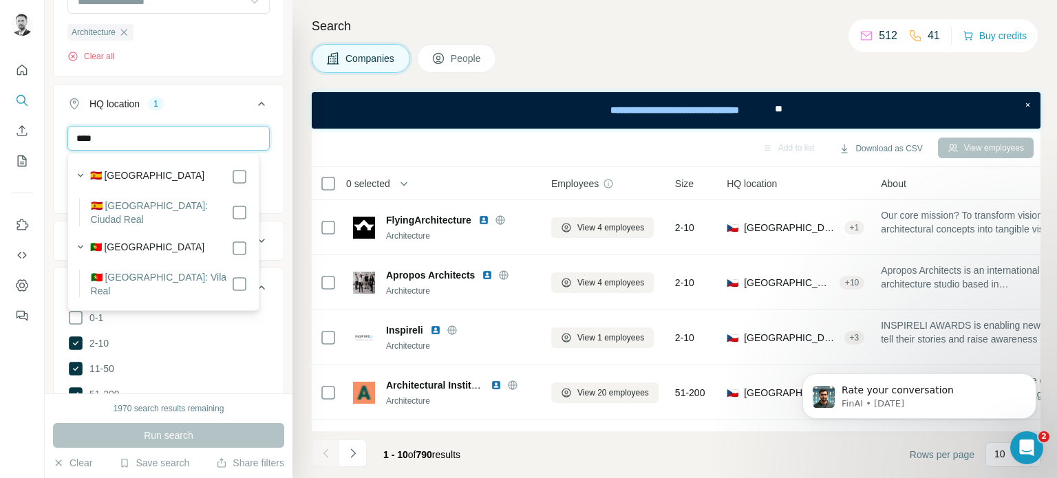
type input "****"
click at [256, 68] on div "Architecture Clear all" at bounding box center [169, 31] width 230 height 85
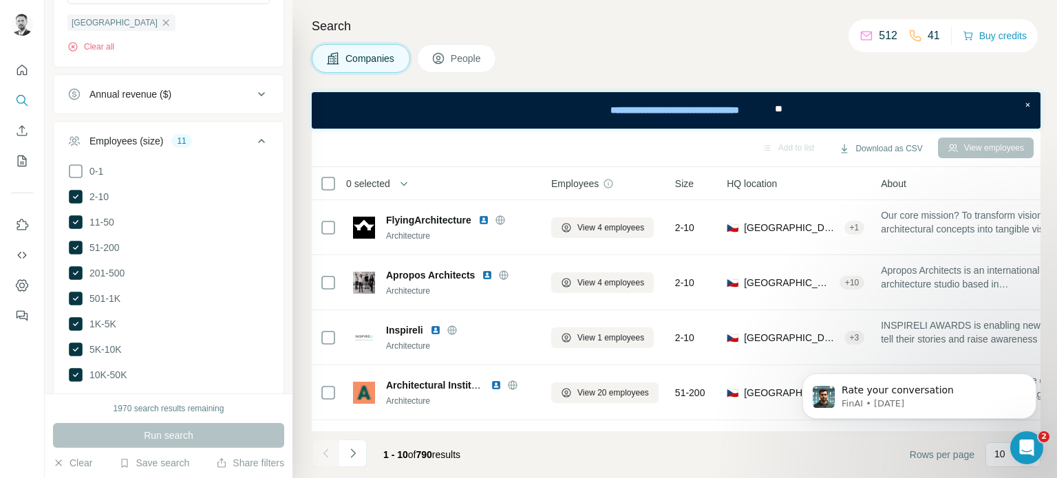
scroll to position [279, 0]
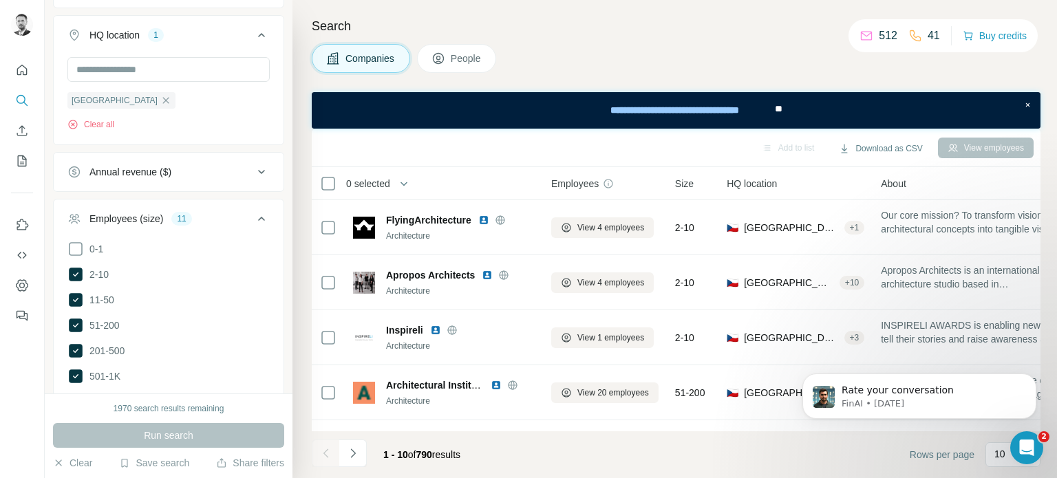
click at [253, 215] on icon at bounding box center [261, 219] width 17 height 17
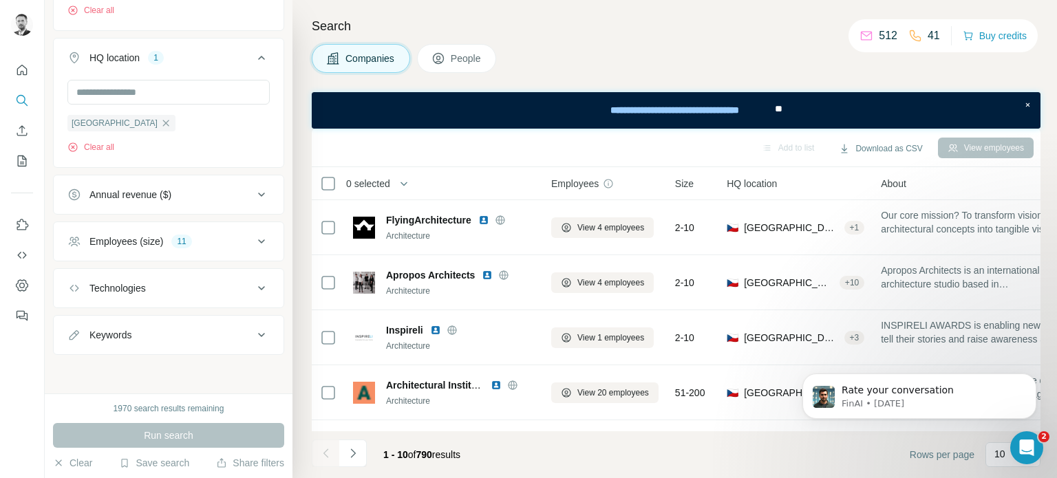
scroll to position [254, 0]
click at [687, 181] on span "Size" at bounding box center [684, 184] width 19 height 14
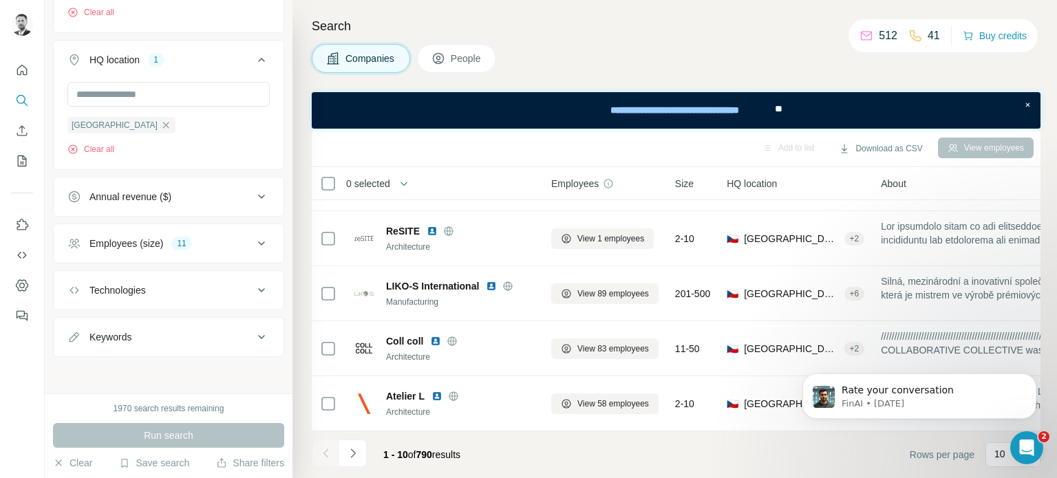
scroll to position [57, 0]
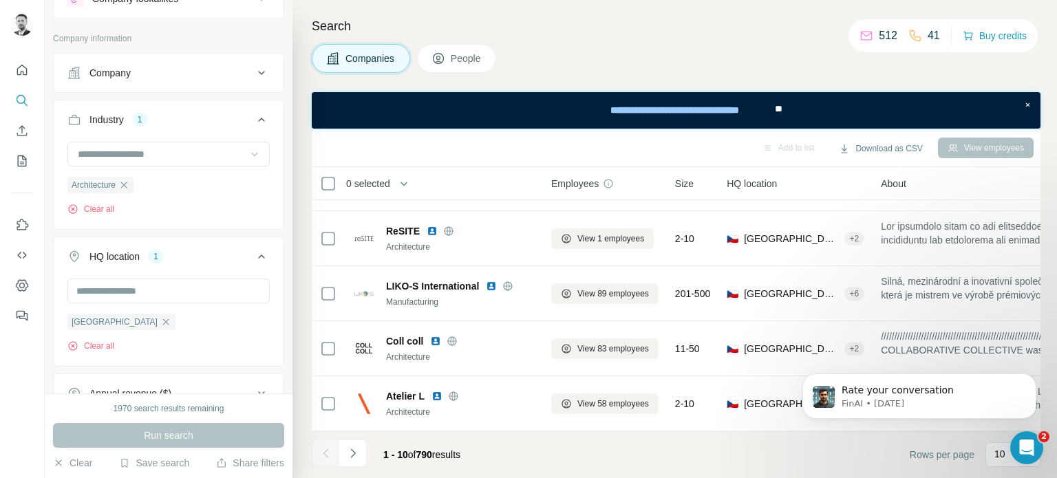
click at [482, 61] on span "People" at bounding box center [467, 59] width 32 height 14
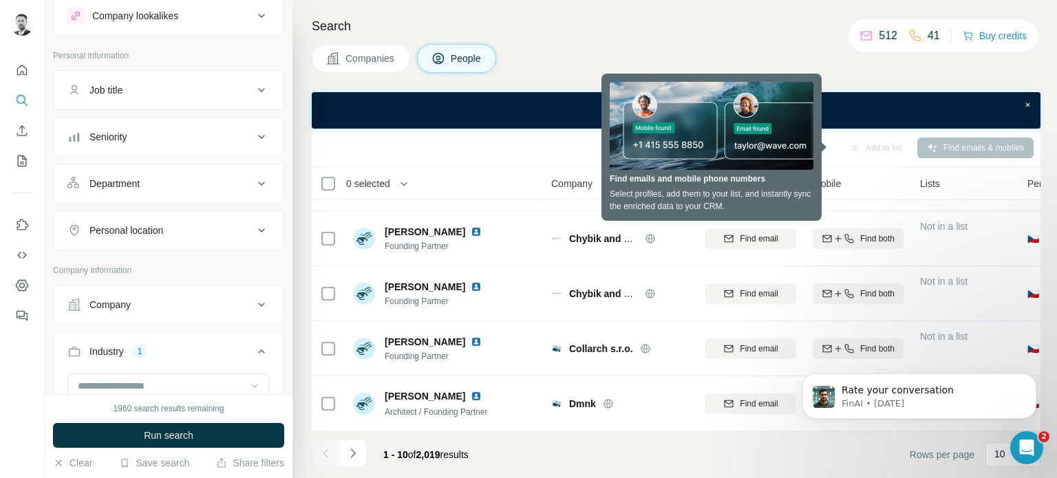
scroll to position [11, 0]
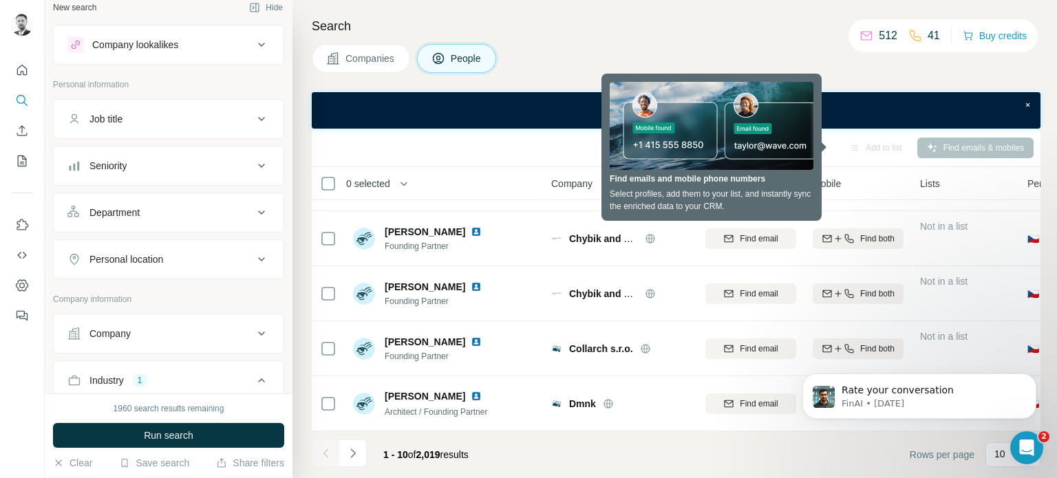
click at [255, 161] on icon at bounding box center [261, 166] width 17 height 17
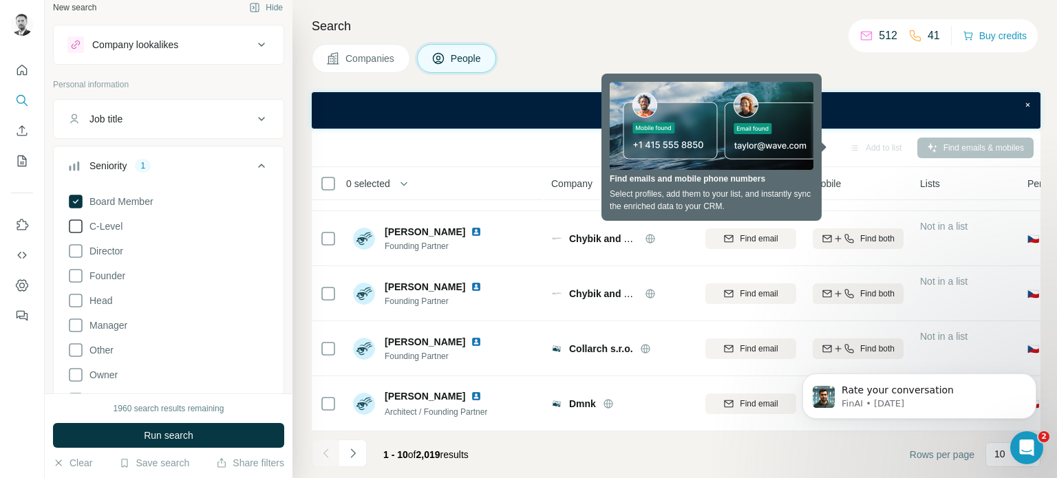
click at [77, 224] on icon at bounding box center [75, 226] width 17 height 17
click at [77, 200] on icon at bounding box center [76, 202] width 6 height 4
click at [74, 248] on icon at bounding box center [75, 251] width 17 height 17
click at [77, 272] on icon at bounding box center [75, 276] width 17 height 17
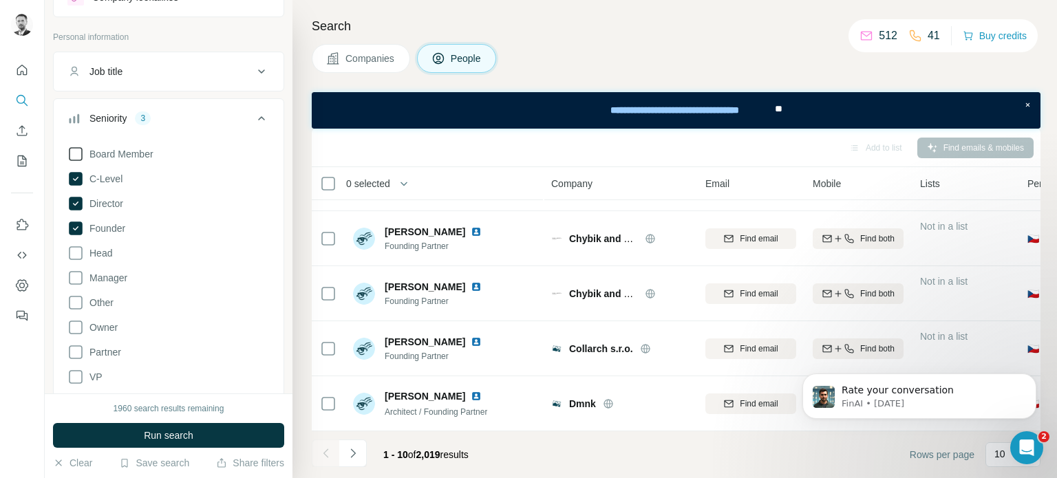
scroll to position [80, 0]
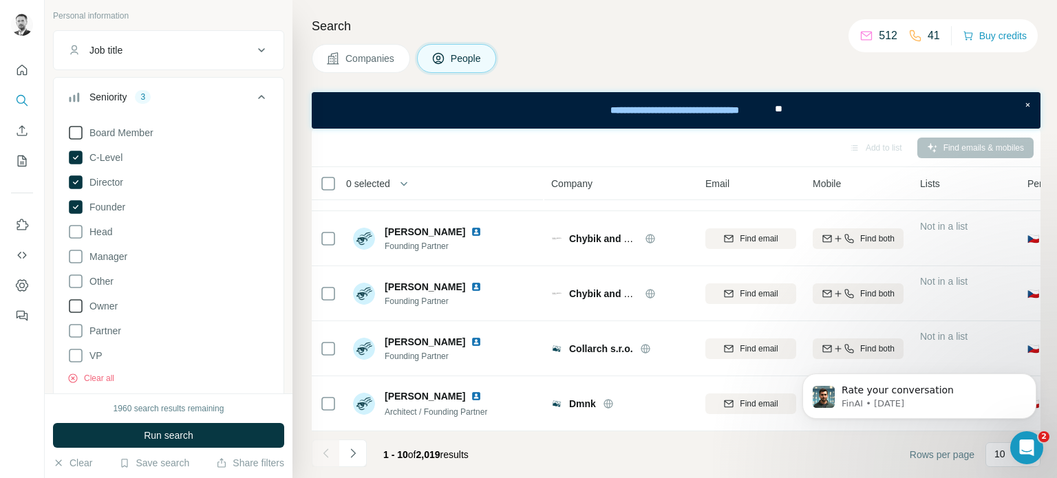
click at [74, 306] on icon at bounding box center [75, 306] width 17 height 17
click at [78, 330] on icon at bounding box center [75, 331] width 17 height 17
click at [80, 131] on icon at bounding box center [75, 133] width 17 height 17
click at [209, 432] on button "Run search" at bounding box center [168, 435] width 231 height 25
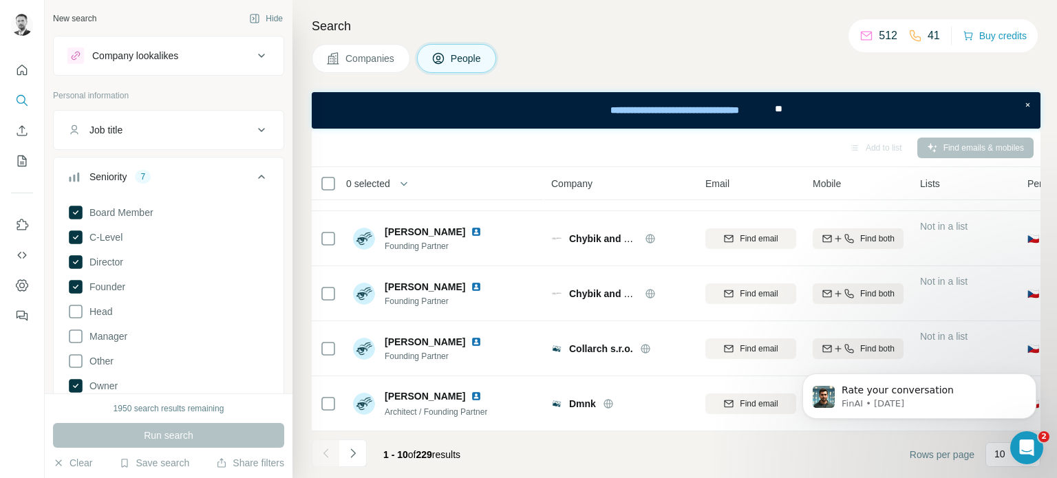
scroll to position [138, 0]
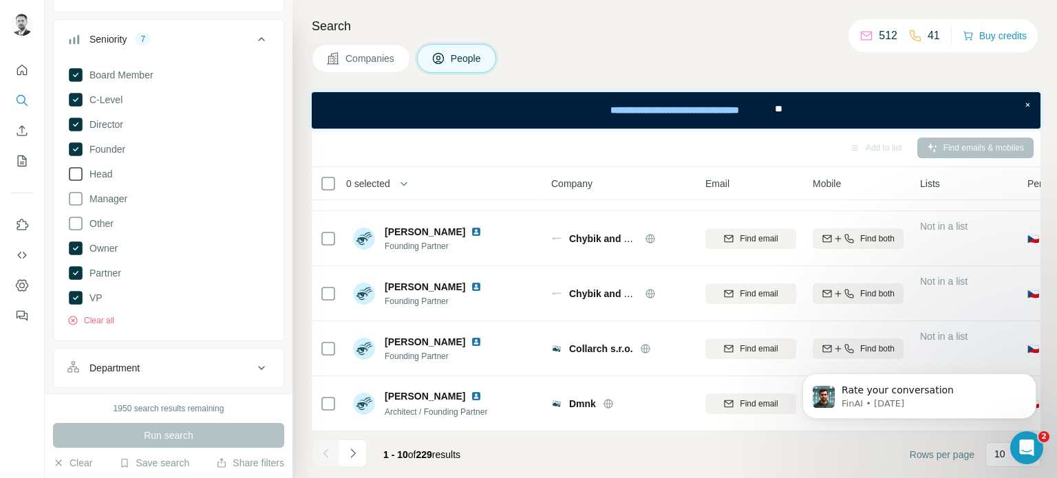
click at [76, 171] on icon at bounding box center [75, 174] width 17 height 17
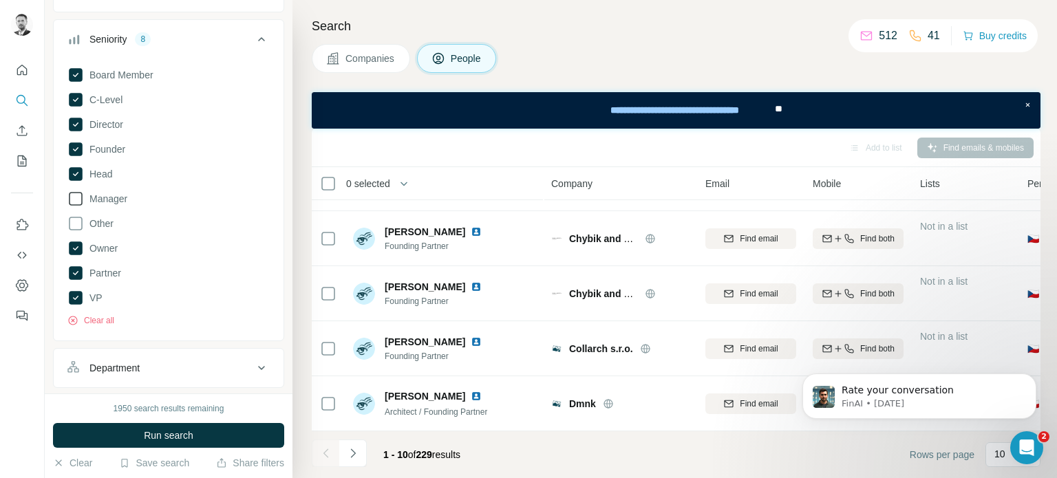
click at [78, 196] on icon at bounding box center [75, 199] width 17 height 17
click at [76, 222] on icon at bounding box center [75, 223] width 17 height 17
click at [165, 433] on span "Run search" at bounding box center [169, 436] width 50 height 14
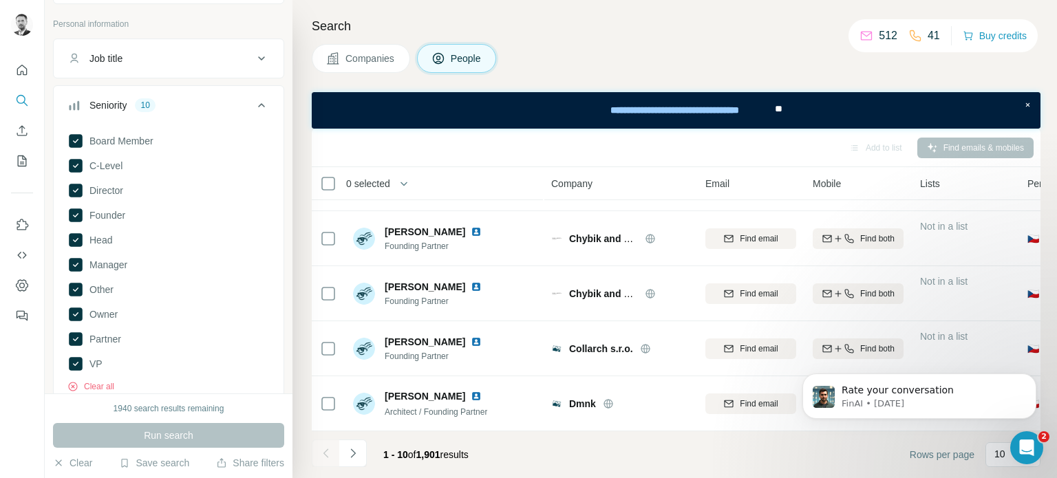
scroll to position [45, 0]
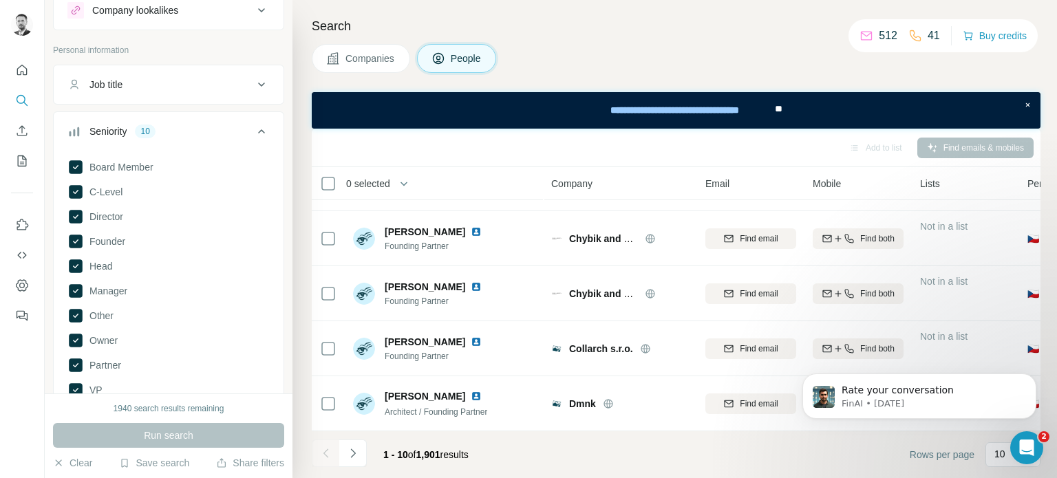
click at [352, 63] on span "Companies" at bounding box center [371, 59] width 50 height 14
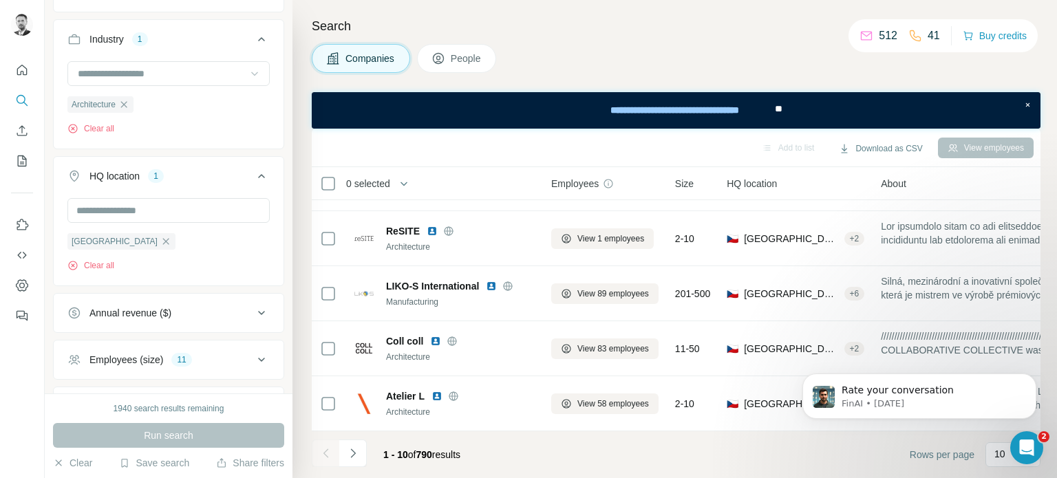
scroll to position [254, 0]
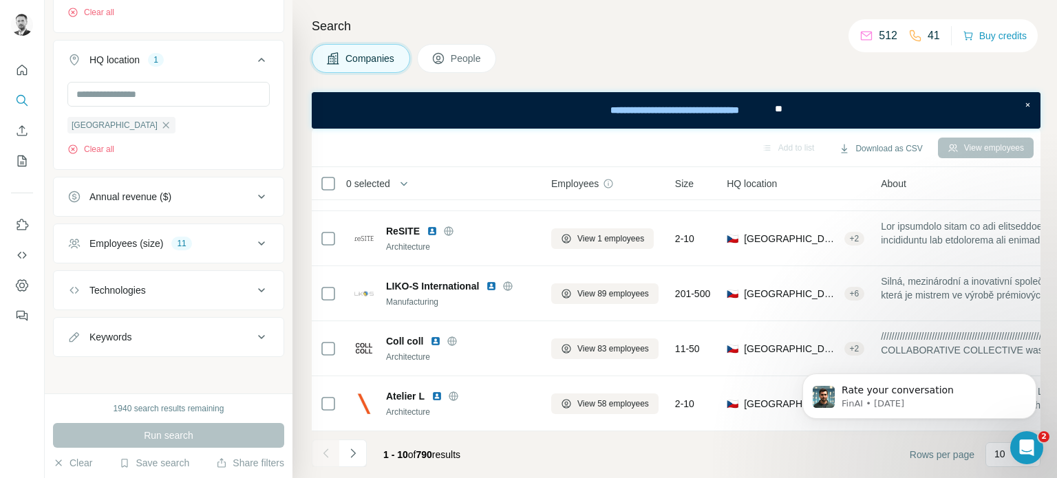
click at [193, 248] on div "Employees (size) 11" at bounding box center [160, 244] width 186 height 14
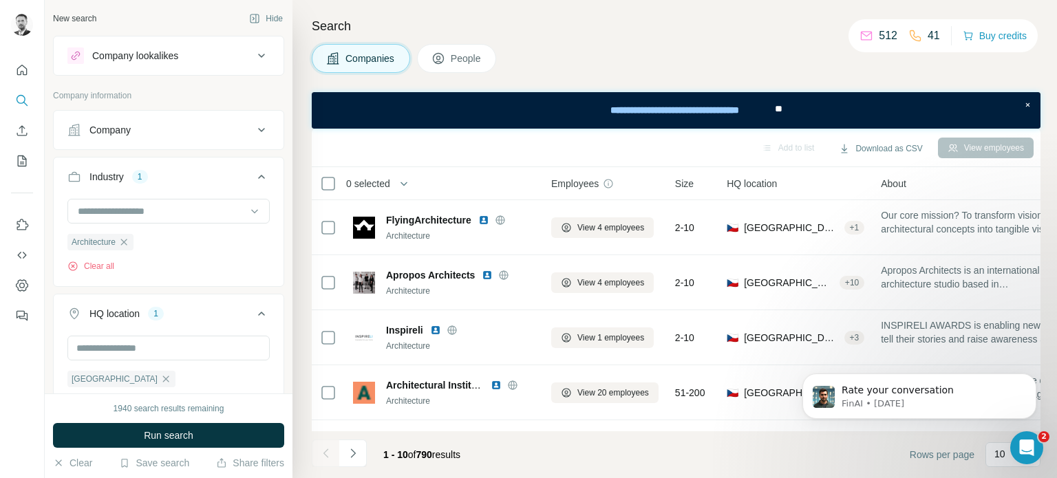
scroll to position [326, 0]
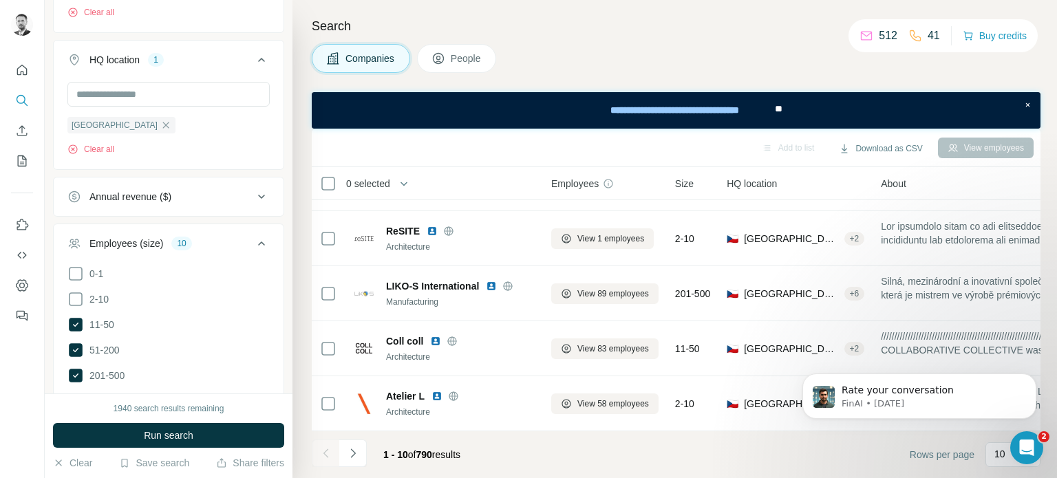
drag, startPoint x: 135, startPoint y: 431, endPoint x: 225, endPoint y: 325, distance: 139.2
click at [135, 430] on button "Run search" at bounding box center [168, 435] width 231 height 25
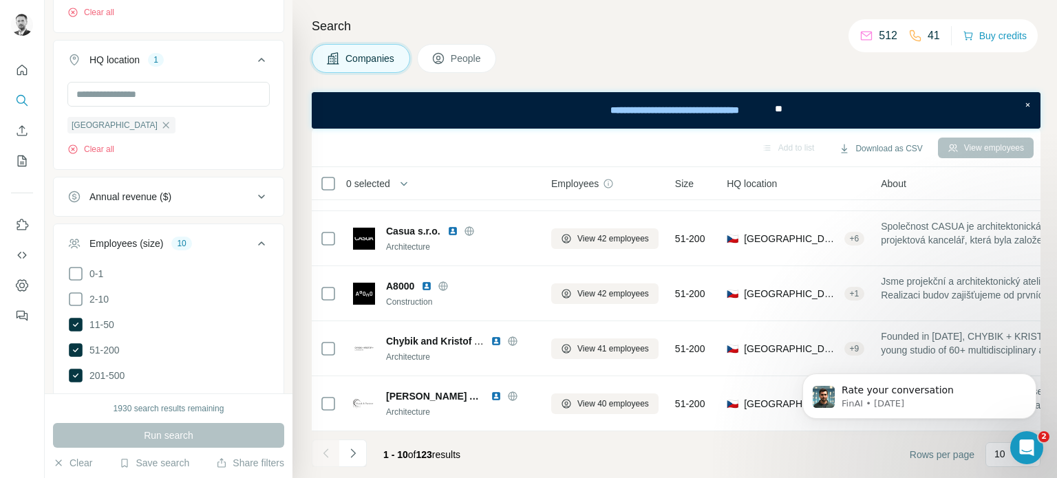
click at [772, 41] on div "Search Companies People Add to list Download as CSV View employees 0 selected C…" at bounding box center [675, 239] width 765 height 478
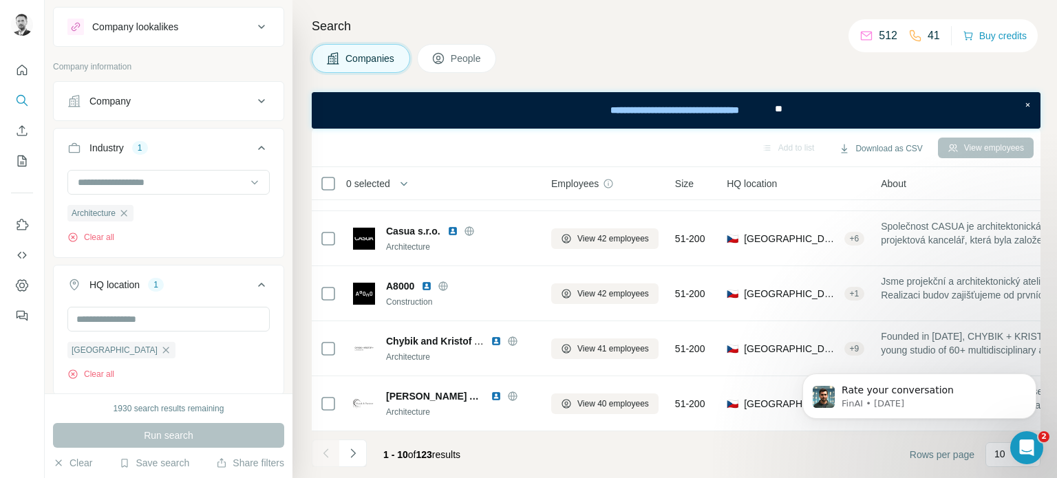
scroll to position [10, 0]
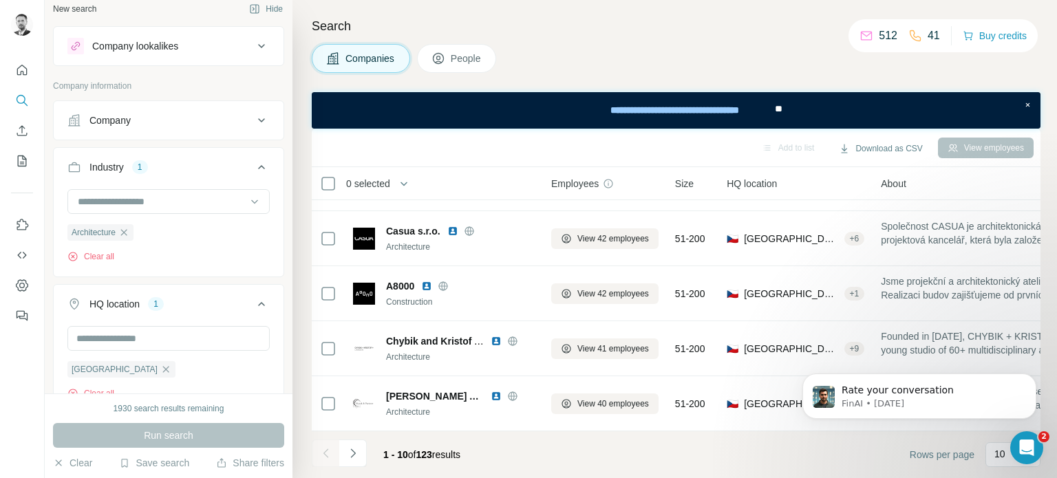
click at [581, 52] on div "Companies People" at bounding box center [676, 58] width 729 height 29
click at [535, 35] on h4 "Search" at bounding box center [676, 26] width 729 height 19
click at [518, 23] on h4 "Search" at bounding box center [676, 26] width 729 height 19
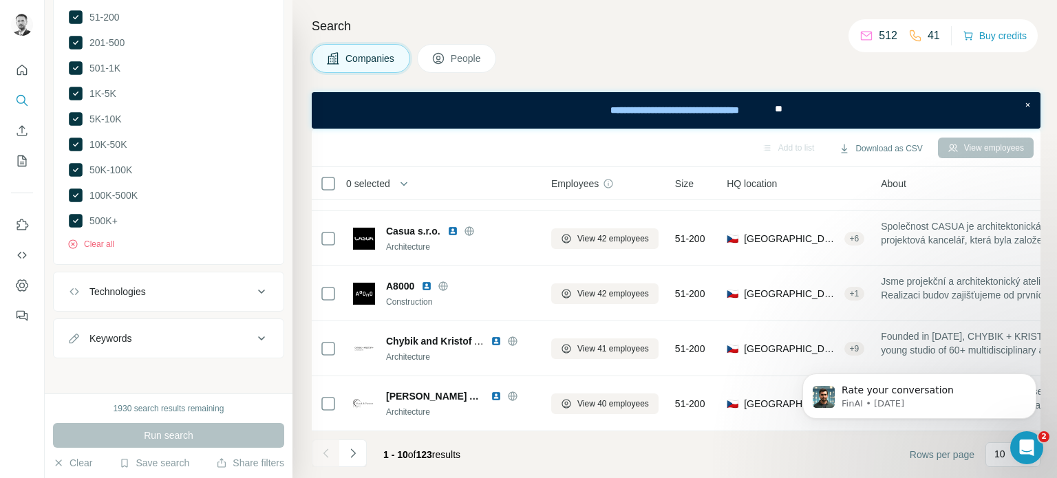
scroll to position [0, 0]
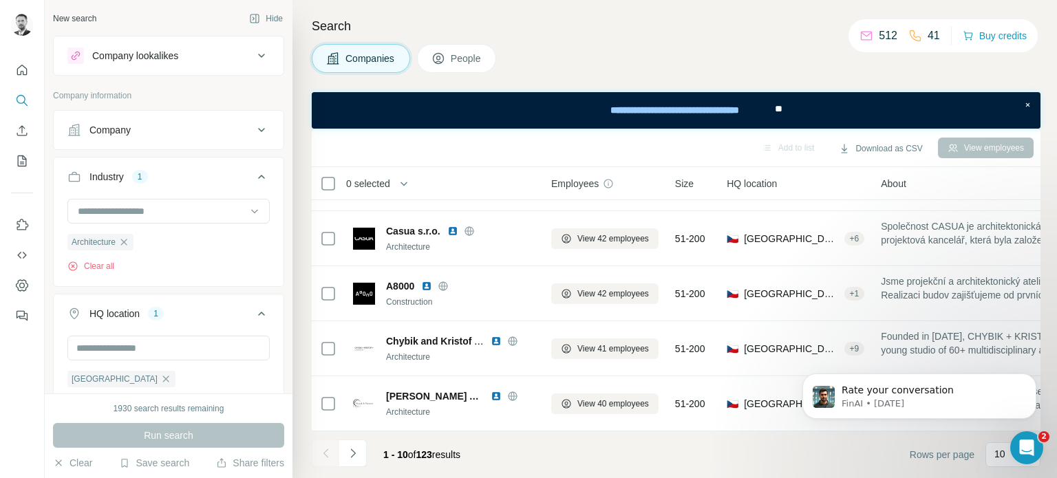
click at [523, 10] on div "Search Companies People Add to list Download as CSV View employees 0 selected C…" at bounding box center [675, 239] width 765 height 478
